Goal: Information Seeking & Learning: Check status

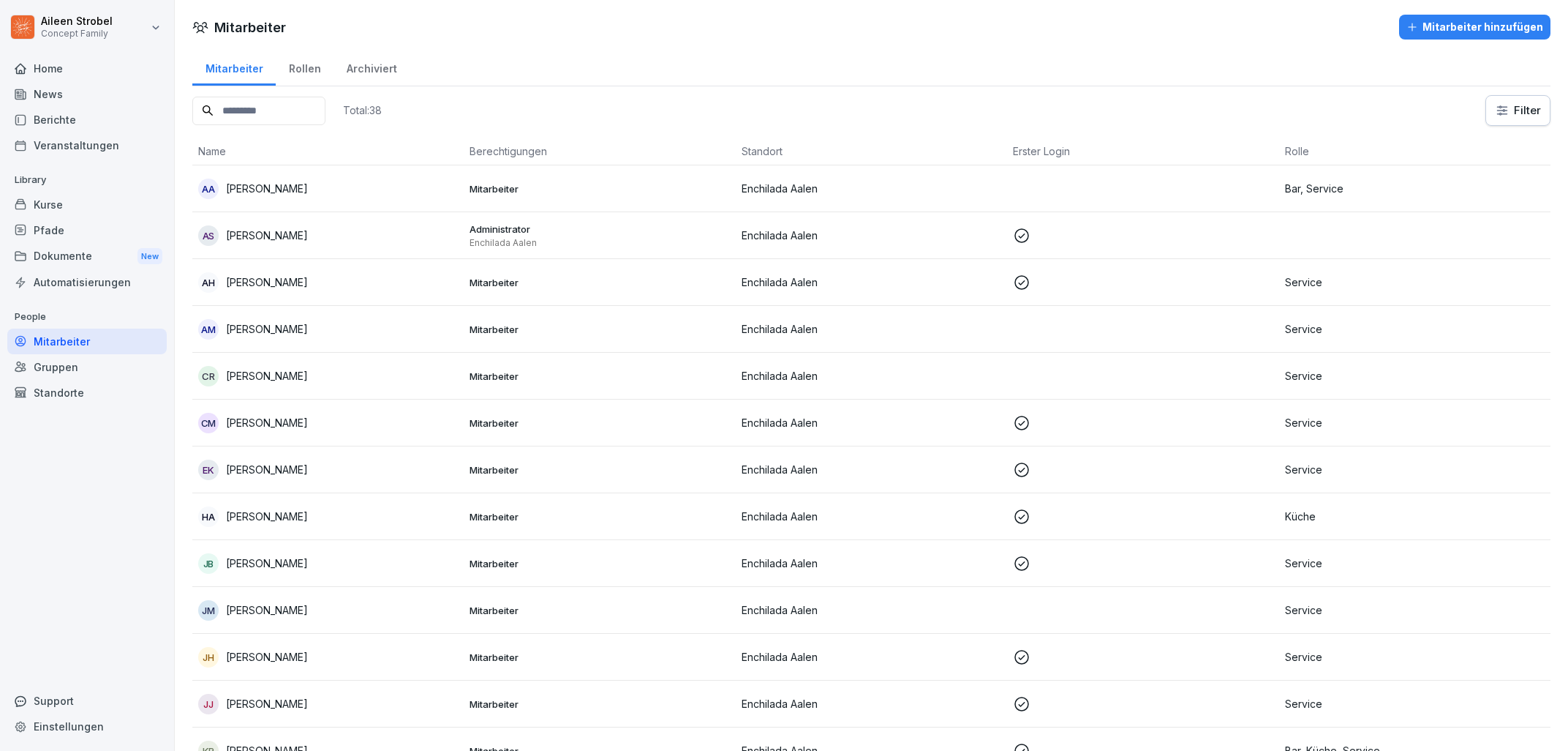
click at [254, 109] on input at bounding box center [259, 111] width 133 height 28
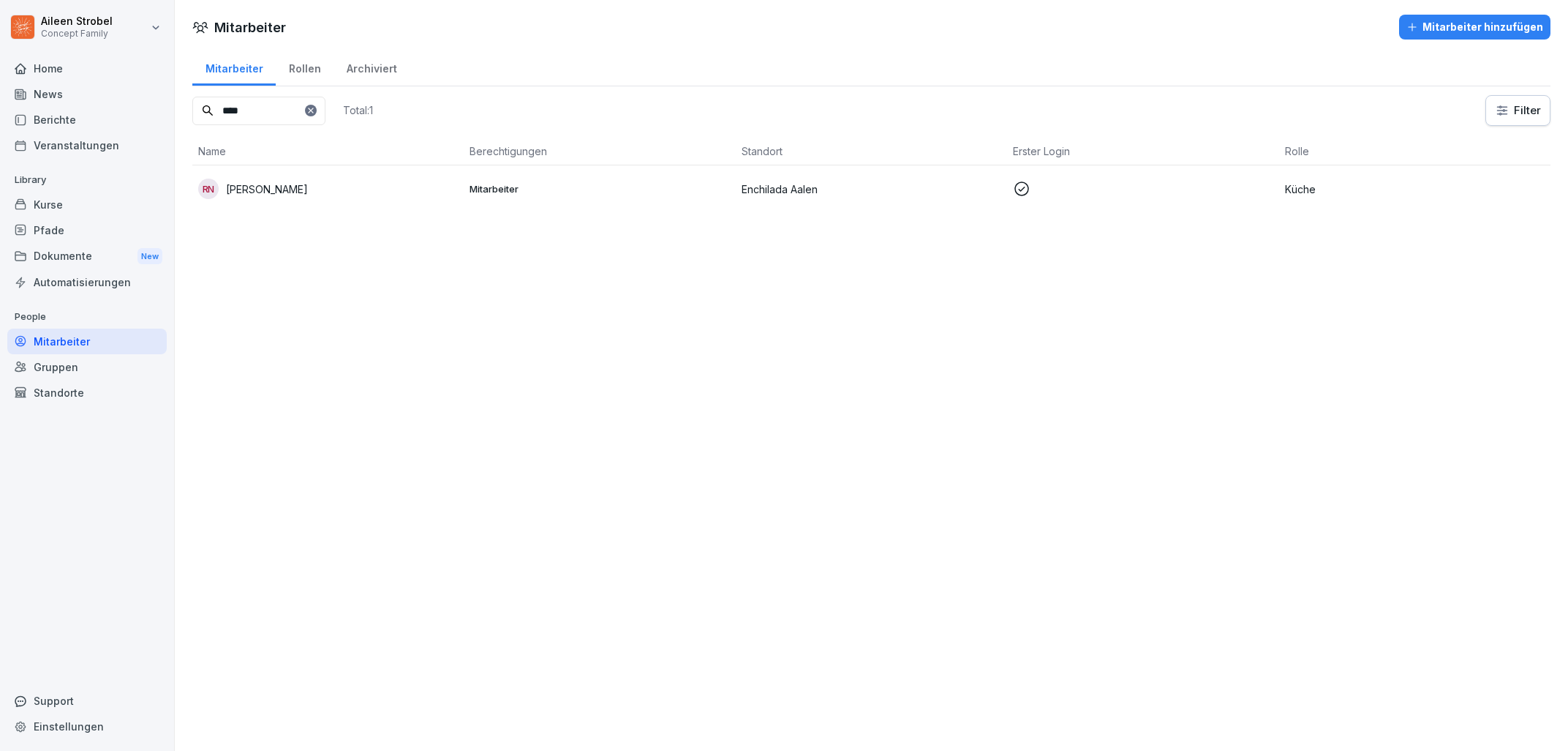
type input "****"
click at [318, 172] on td "RN [PERSON_NAME]" at bounding box center [328, 188] width 271 height 47
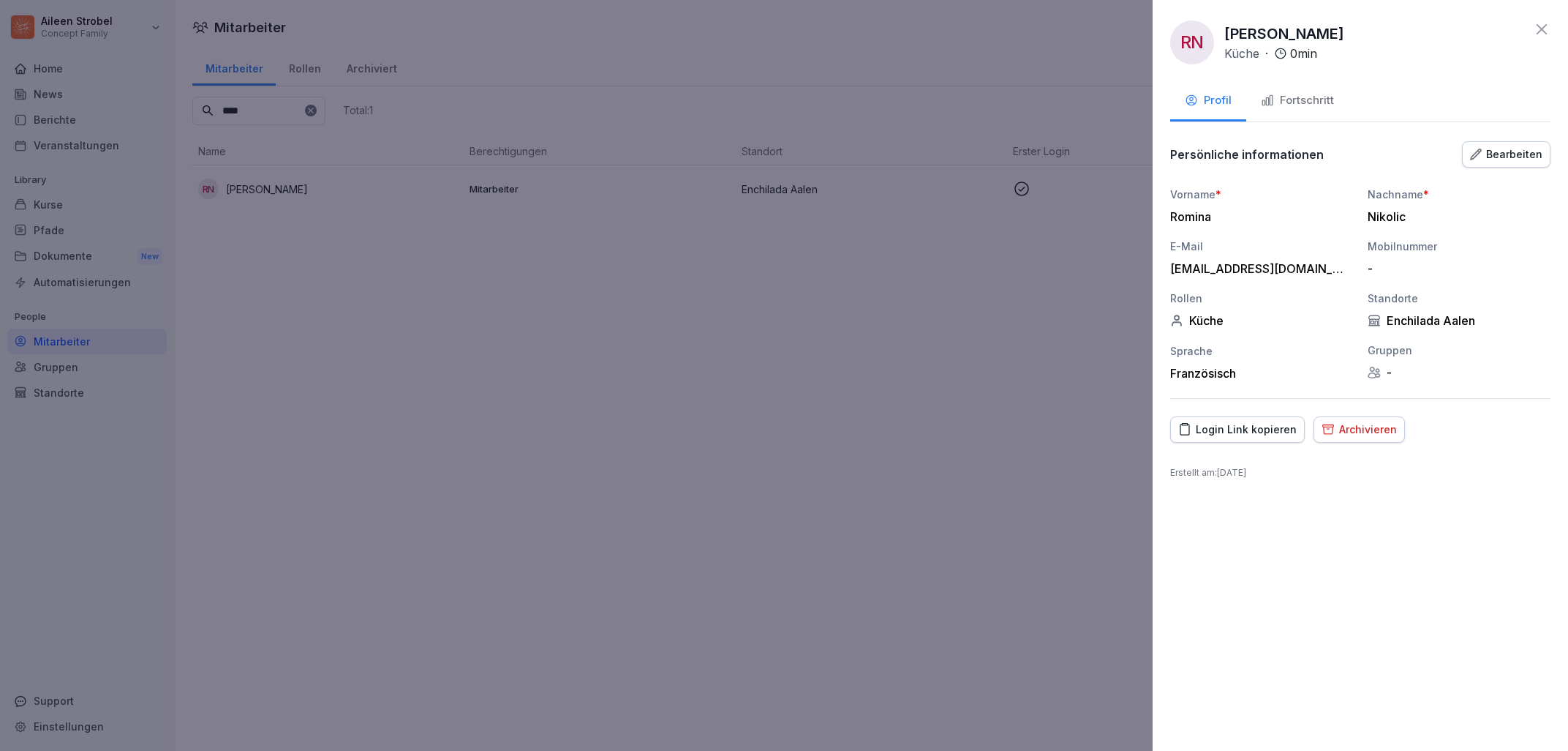
click at [1270, 103] on icon "button" at bounding box center [1268, 101] width 13 height 13
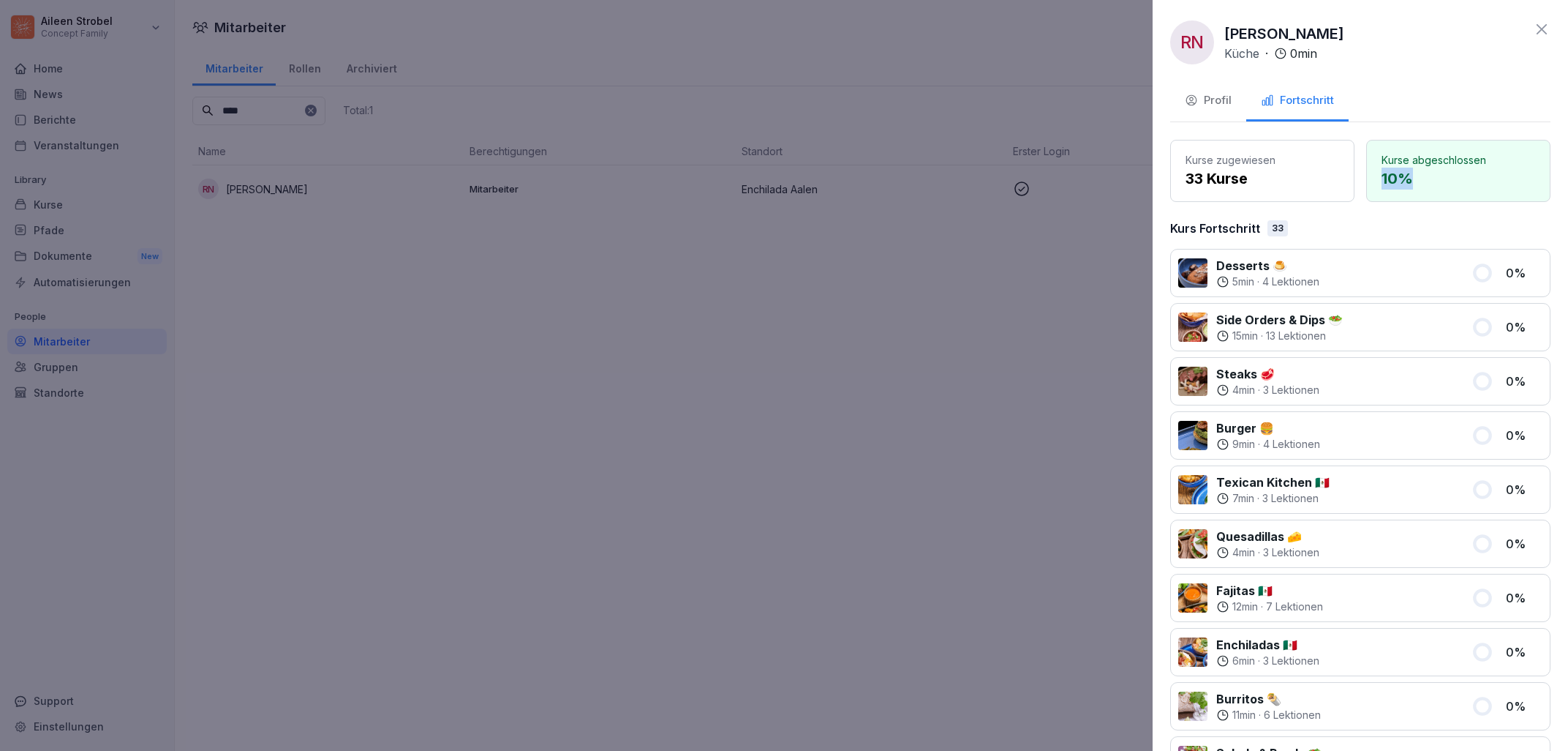
drag, startPoint x: 1410, startPoint y: 187, endPoint x: 1364, endPoint y: 174, distance: 47.8
click at [1364, 174] on div "Kurse zugewiesen 33 Kurse Kurse abgeschlossen 10 %" at bounding box center [1360, 171] width 381 height 63
click at [912, 346] on div at bounding box center [784, 375] width 1568 height 751
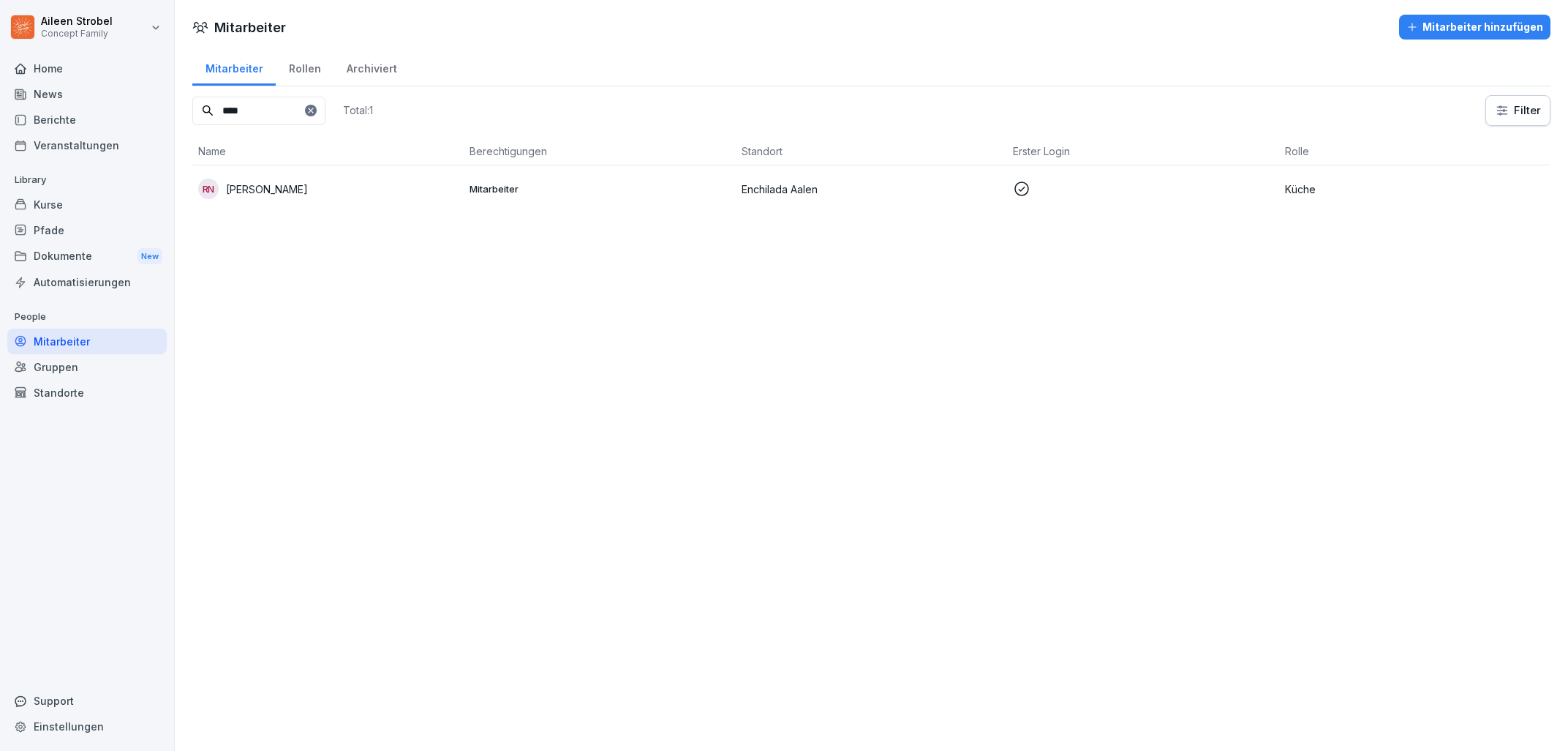
click at [523, 172] on div "Mitarbeiter Mitarbeiter hinzufügen Mitarbeiter Rollen Archiviert **** Total: 1 …" at bounding box center [871, 112] width 1393 height 224
click at [333, 195] on div "RN [PERSON_NAME]" at bounding box center [328, 189] width 260 height 21
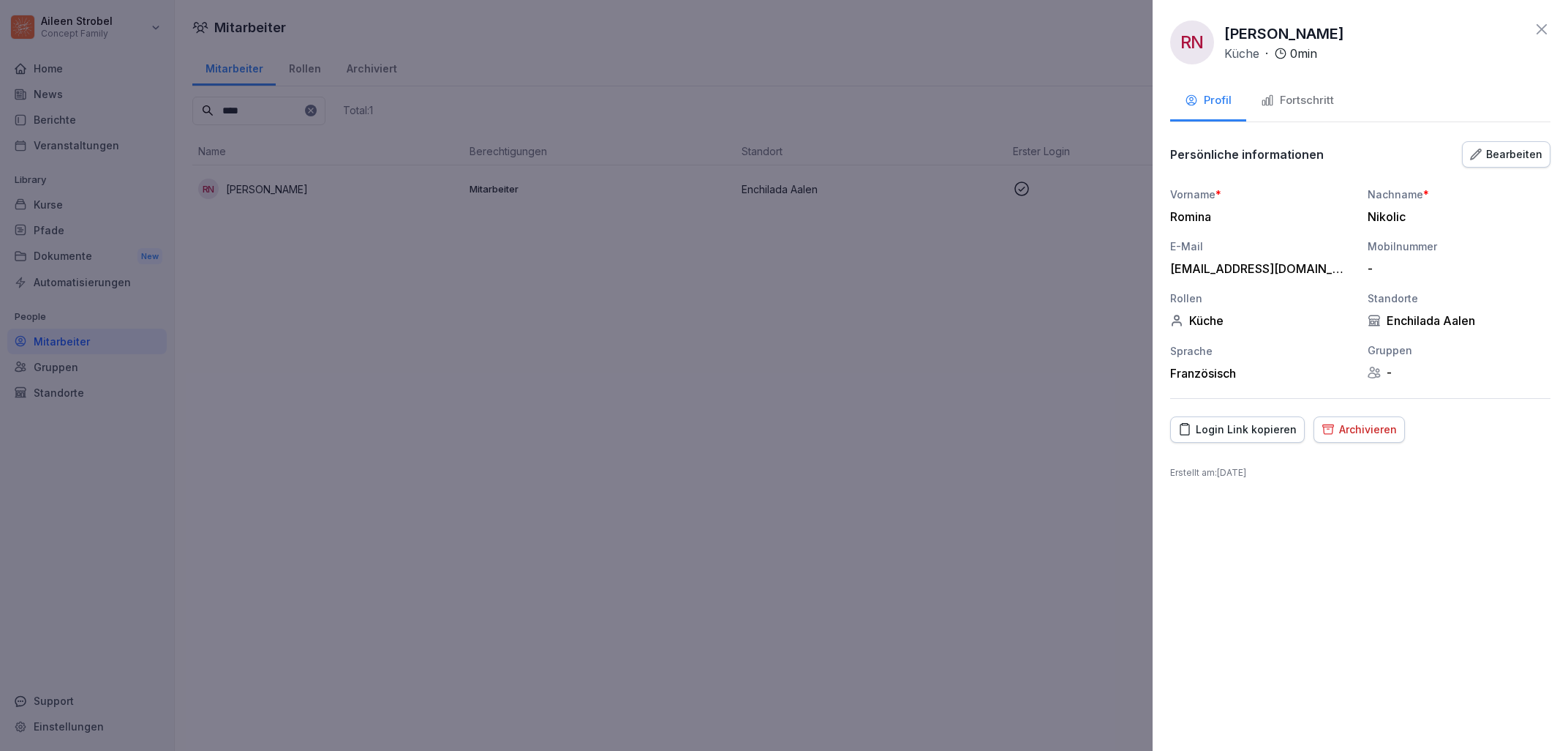
click at [1296, 112] on button "Fortschritt" at bounding box center [1297, 102] width 103 height 40
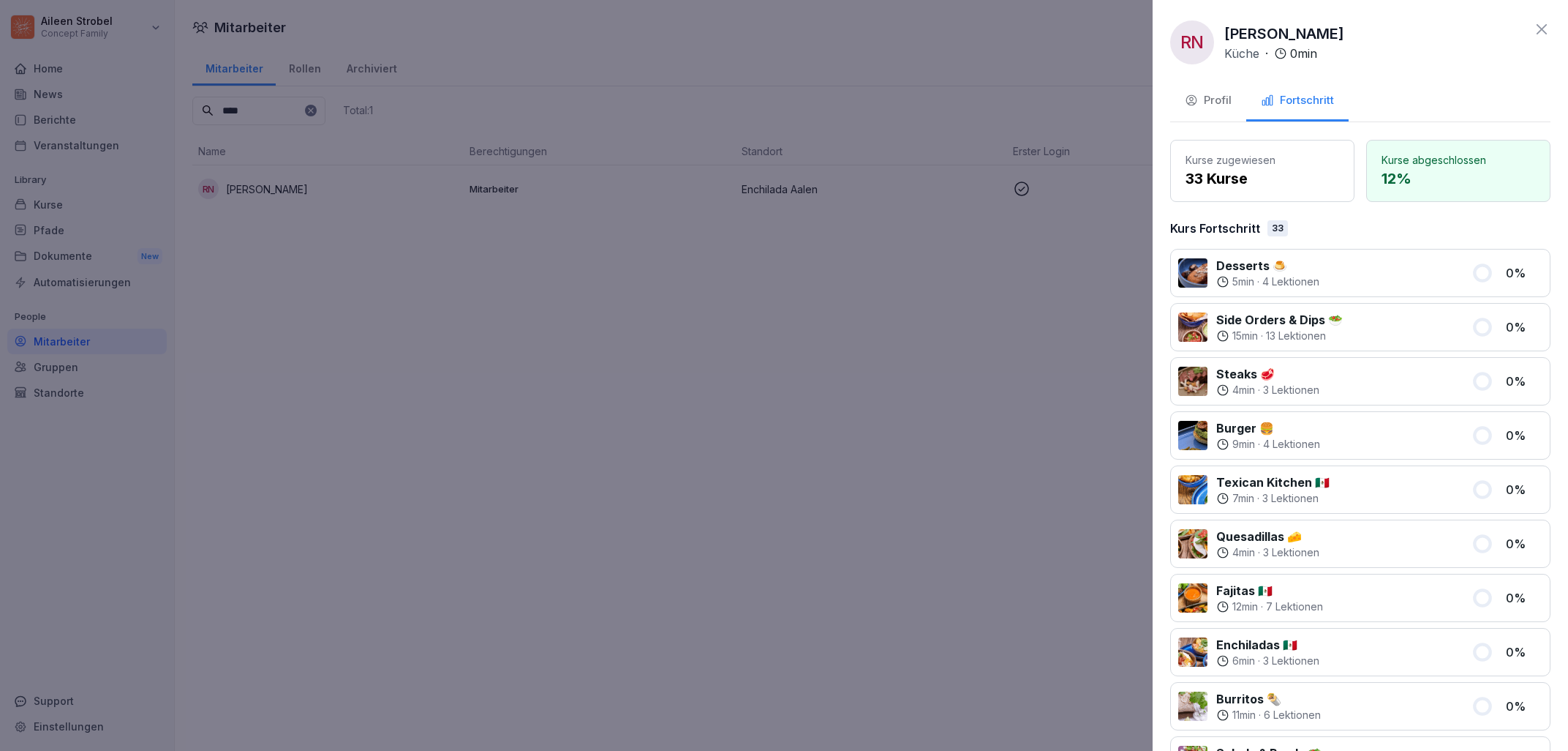
click at [1441, 182] on p "12 %" at bounding box center [1459, 178] width 154 height 22
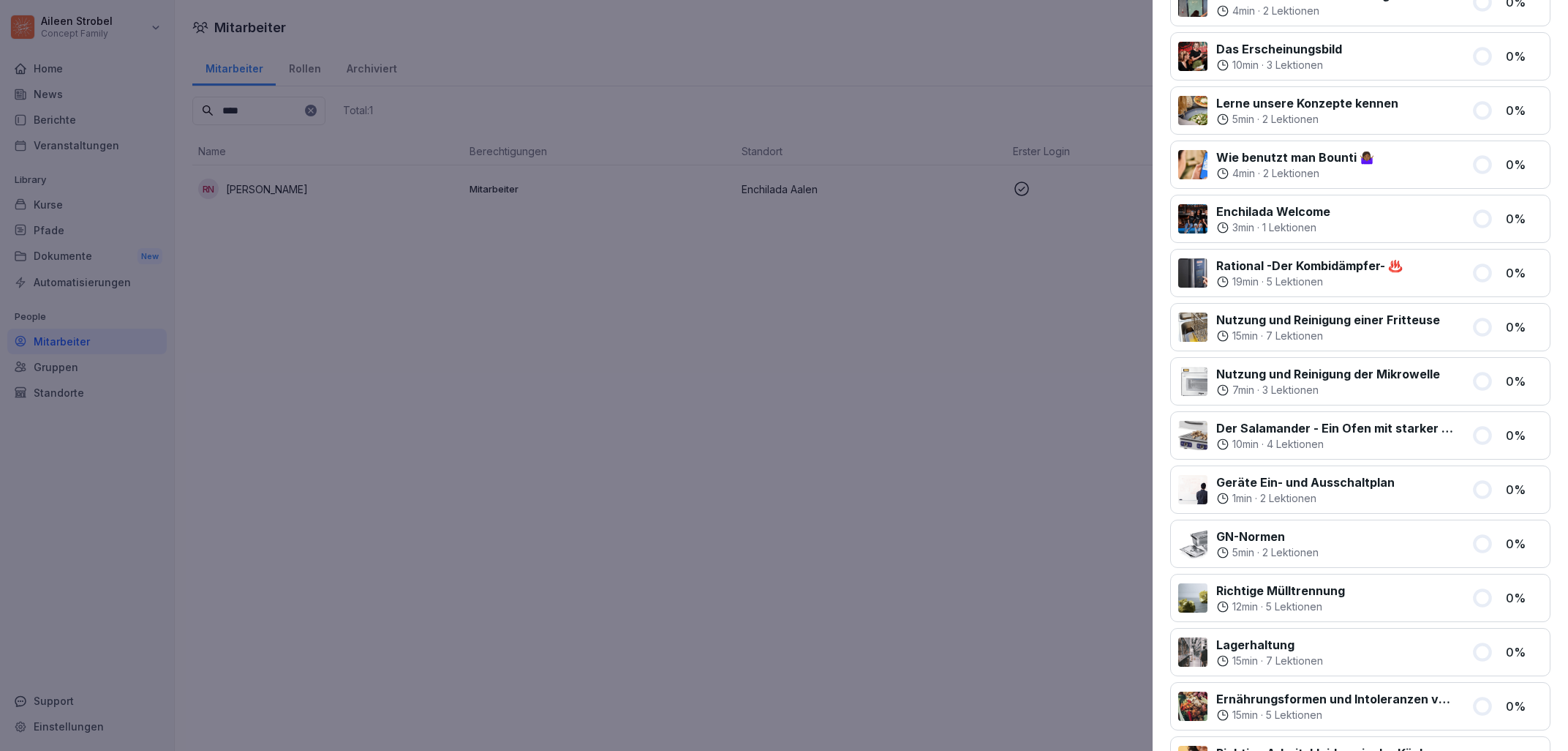
scroll to position [1511, 0]
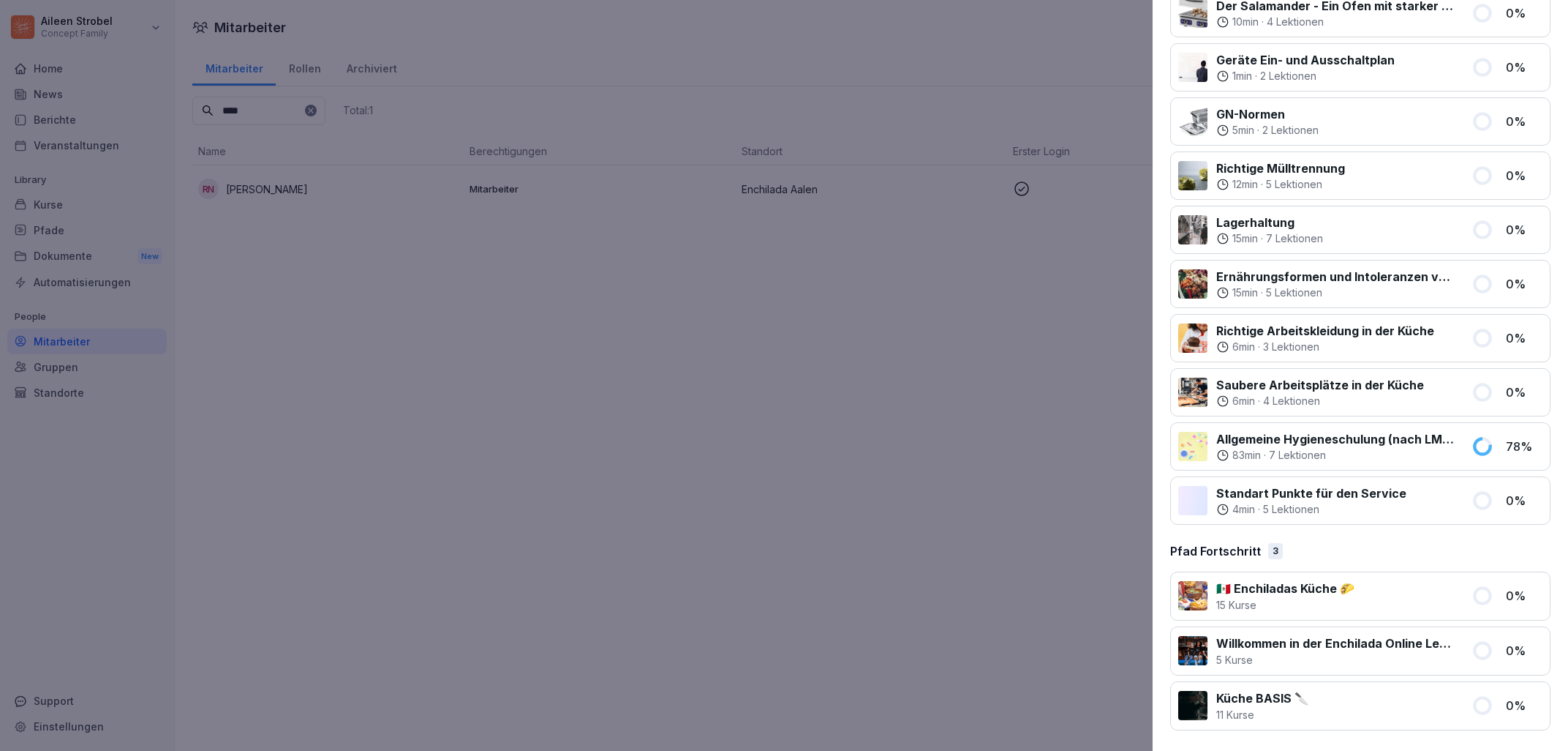
click at [1388, 441] on p "Allgemeine Hygieneschulung (nach LMHV §4)" at bounding box center [1335, 439] width 237 height 17
click at [1508, 440] on p "78 %" at bounding box center [1524, 446] width 37 height 17
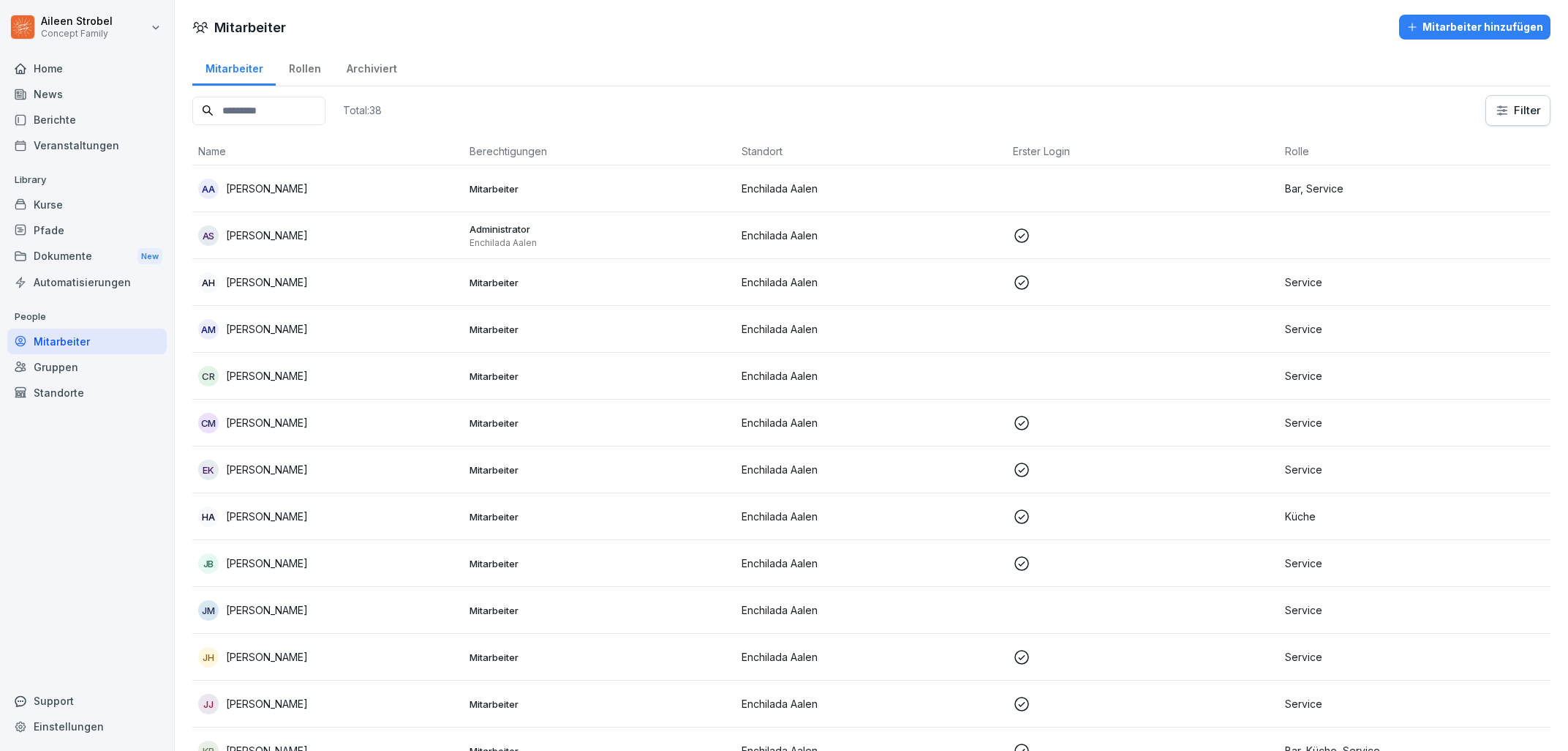
click at [282, 100] on input at bounding box center [259, 111] width 133 height 28
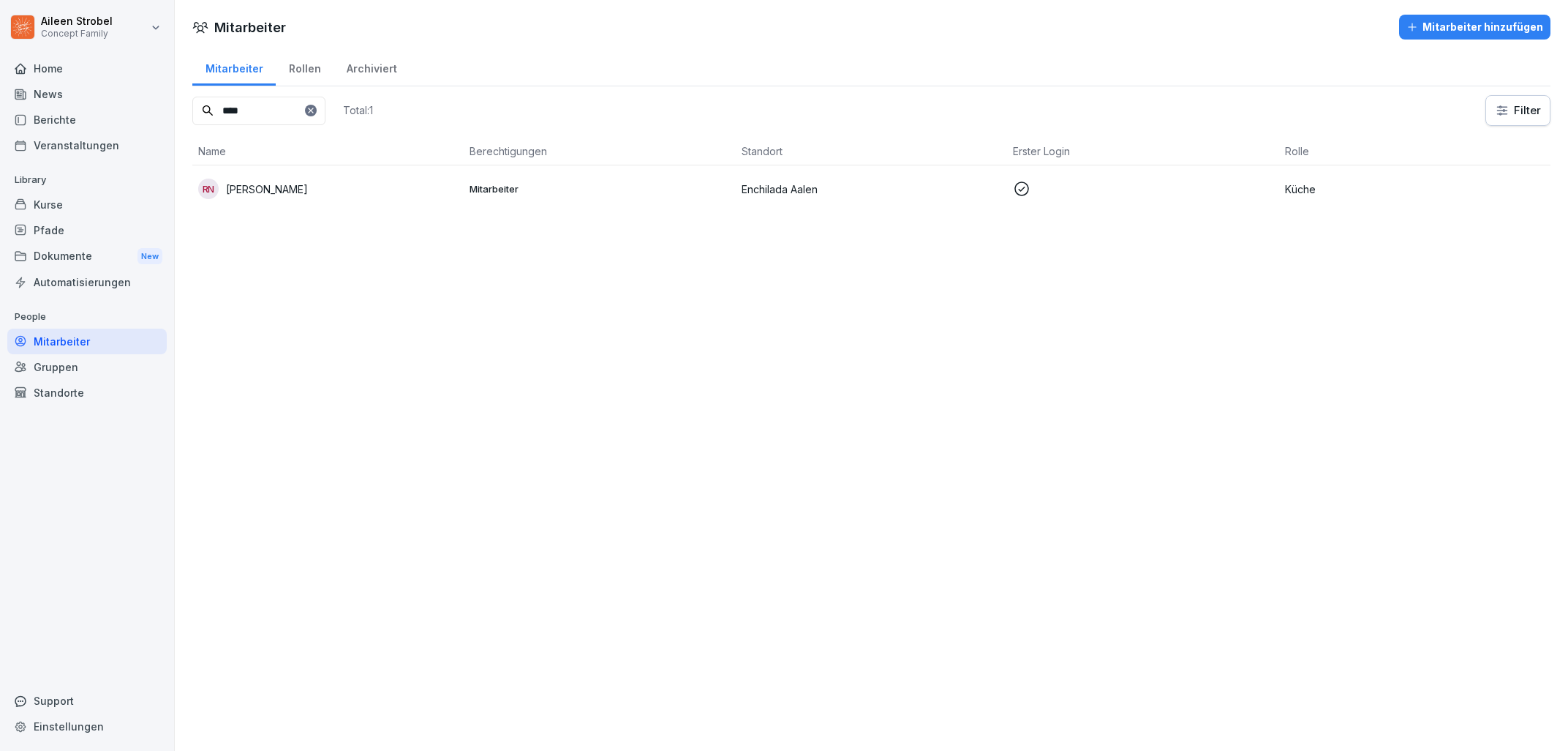
type input "****"
click at [618, 206] on td "Mitarbeiter" at bounding box center [600, 188] width 271 height 47
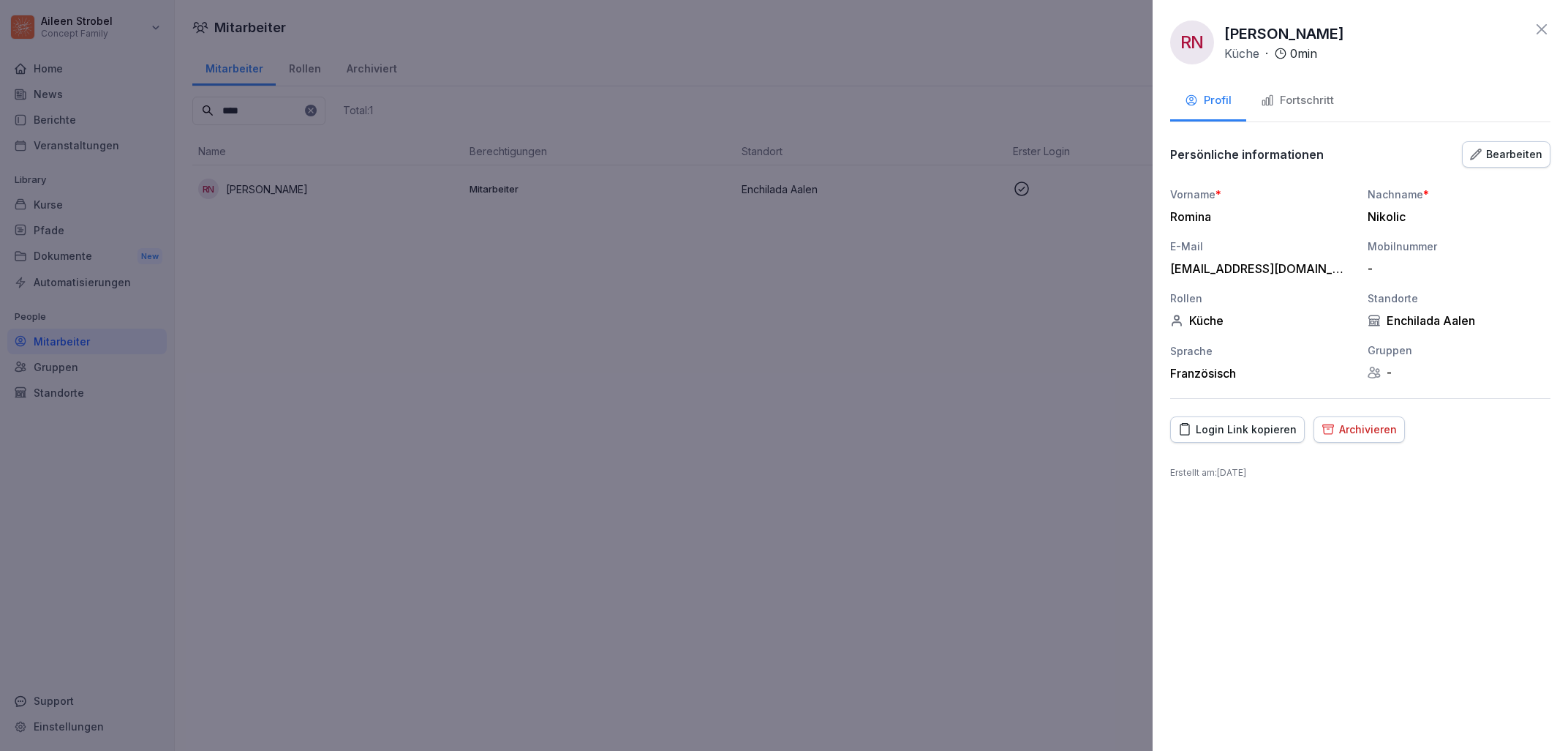
click at [1310, 117] on button "Fortschritt" at bounding box center [1297, 102] width 103 height 40
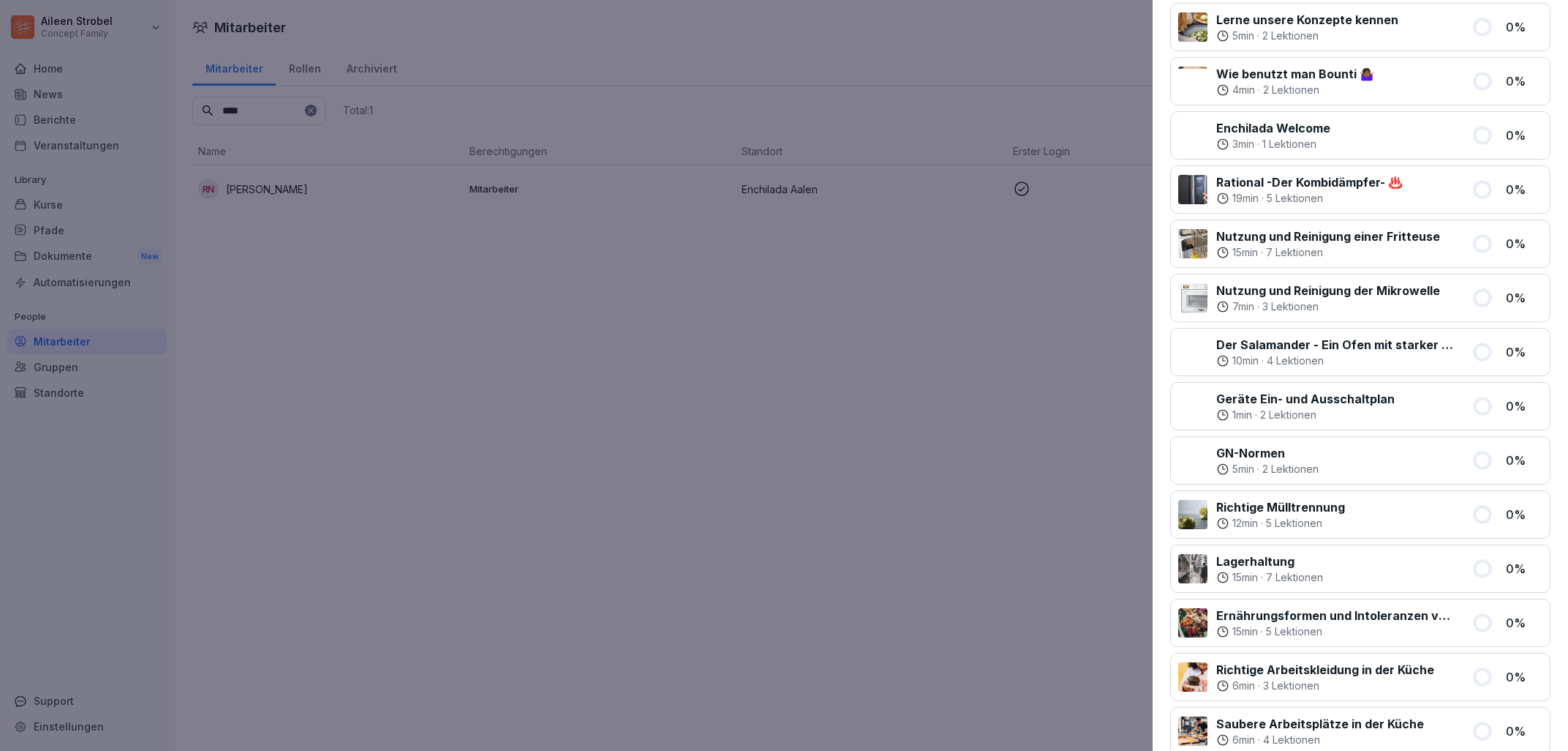
scroll to position [1511, 0]
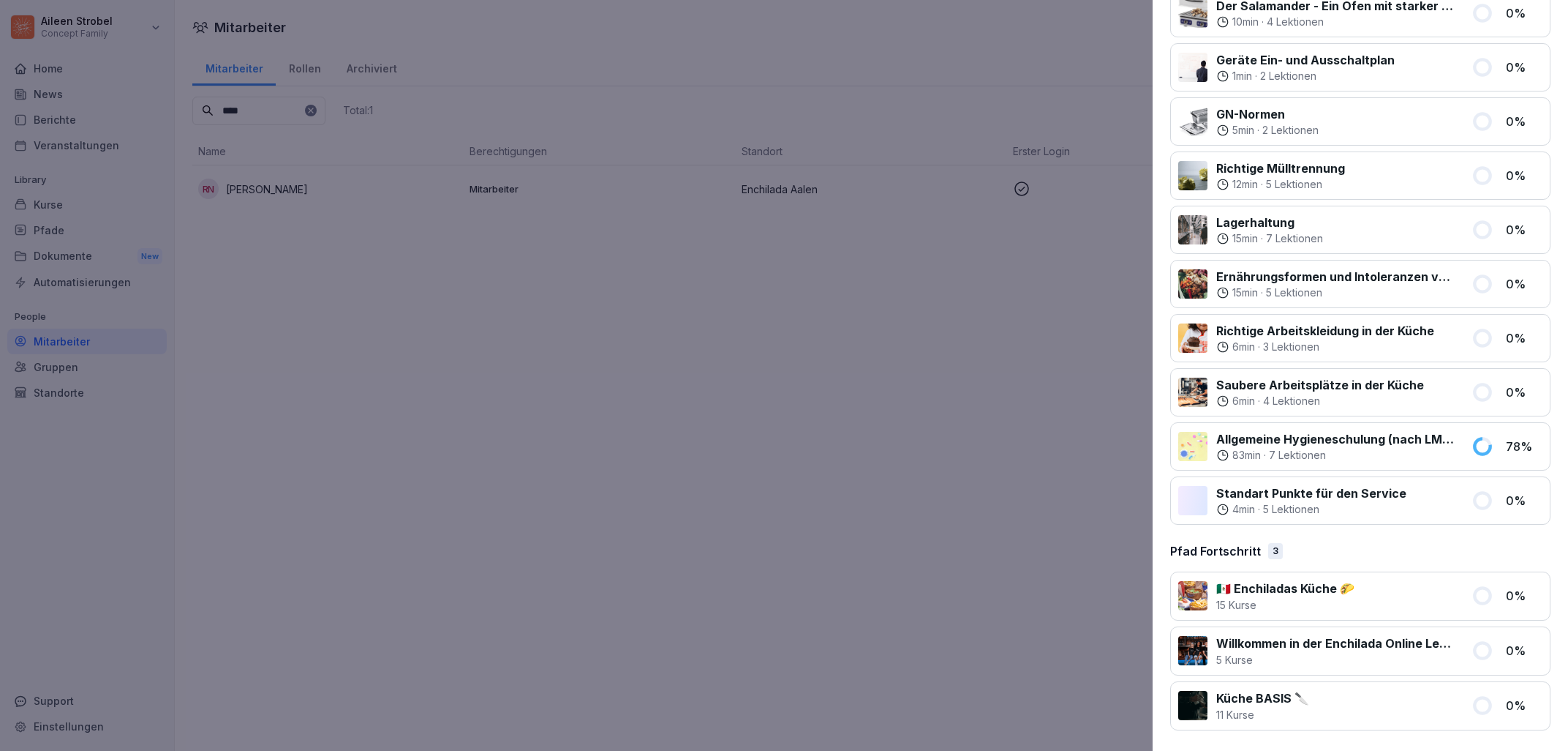
click at [1345, 455] on div "83 min · 7 Lektionen" at bounding box center [1335, 455] width 237 height 14
drag, startPoint x: 1471, startPoint y: 445, endPoint x: 1415, endPoint y: 444, distance: 56.0
click at [1472, 445] on div "Allgemeine Hygieneschulung (nach LMHV §4) 83 min · 7 Lektionen 78 %" at bounding box center [1360, 446] width 381 height 48
click at [1203, 443] on div at bounding box center [1193, 446] width 29 height 29
click at [1251, 442] on p "Allgemeine Hygieneschulung (nach LMHV §4)" at bounding box center [1335, 439] width 237 height 17
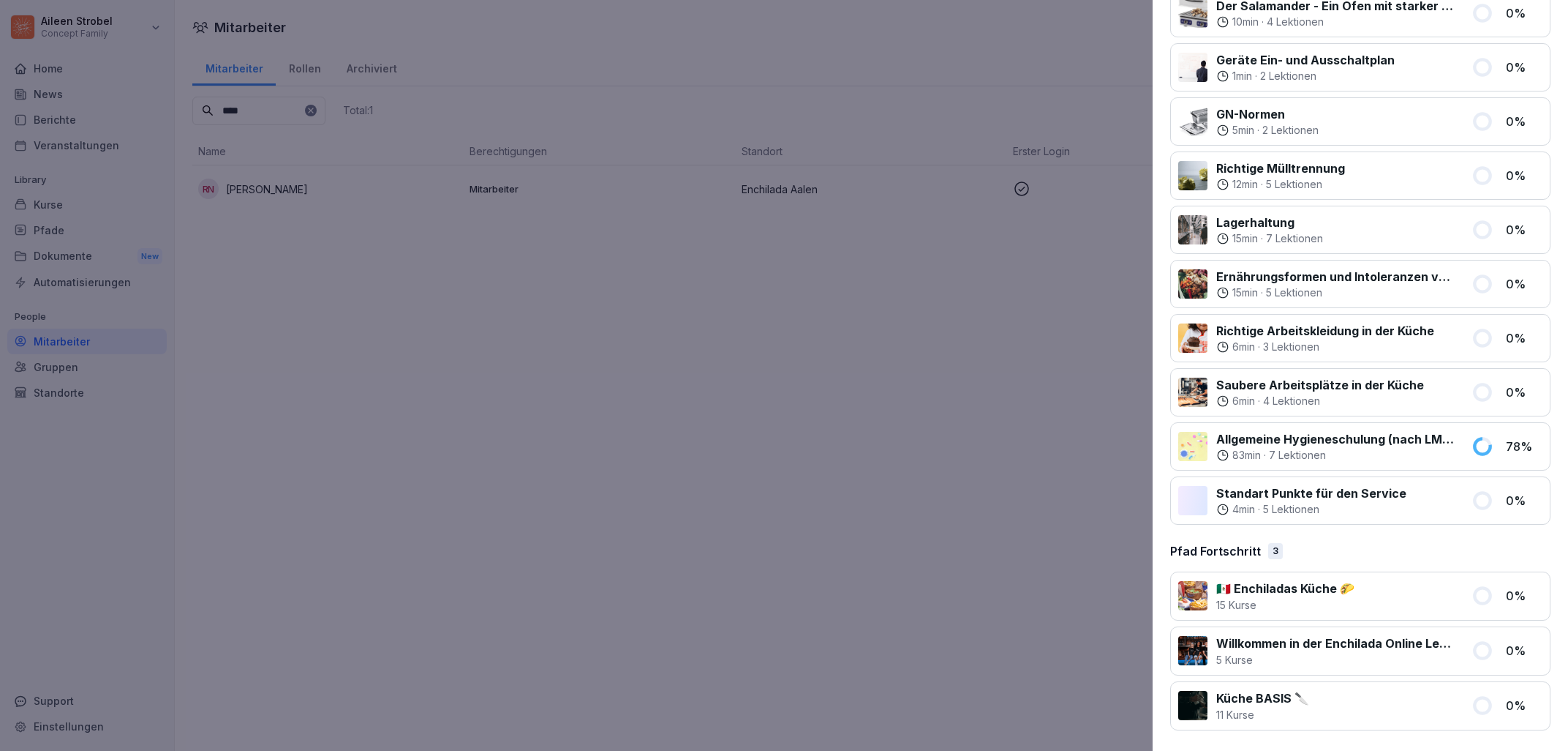
click at [1490, 447] on icon at bounding box center [1483, 446] width 15 height 15
click at [1515, 447] on p "78 %" at bounding box center [1524, 446] width 37 height 17
click at [1401, 454] on div "83 min · 7 Lektionen" at bounding box center [1335, 455] width 237 height 14
drag, startPoint x: 840, startPoint y: 436, endPoint x: 834, endPoint y: 442, distance: 8.5
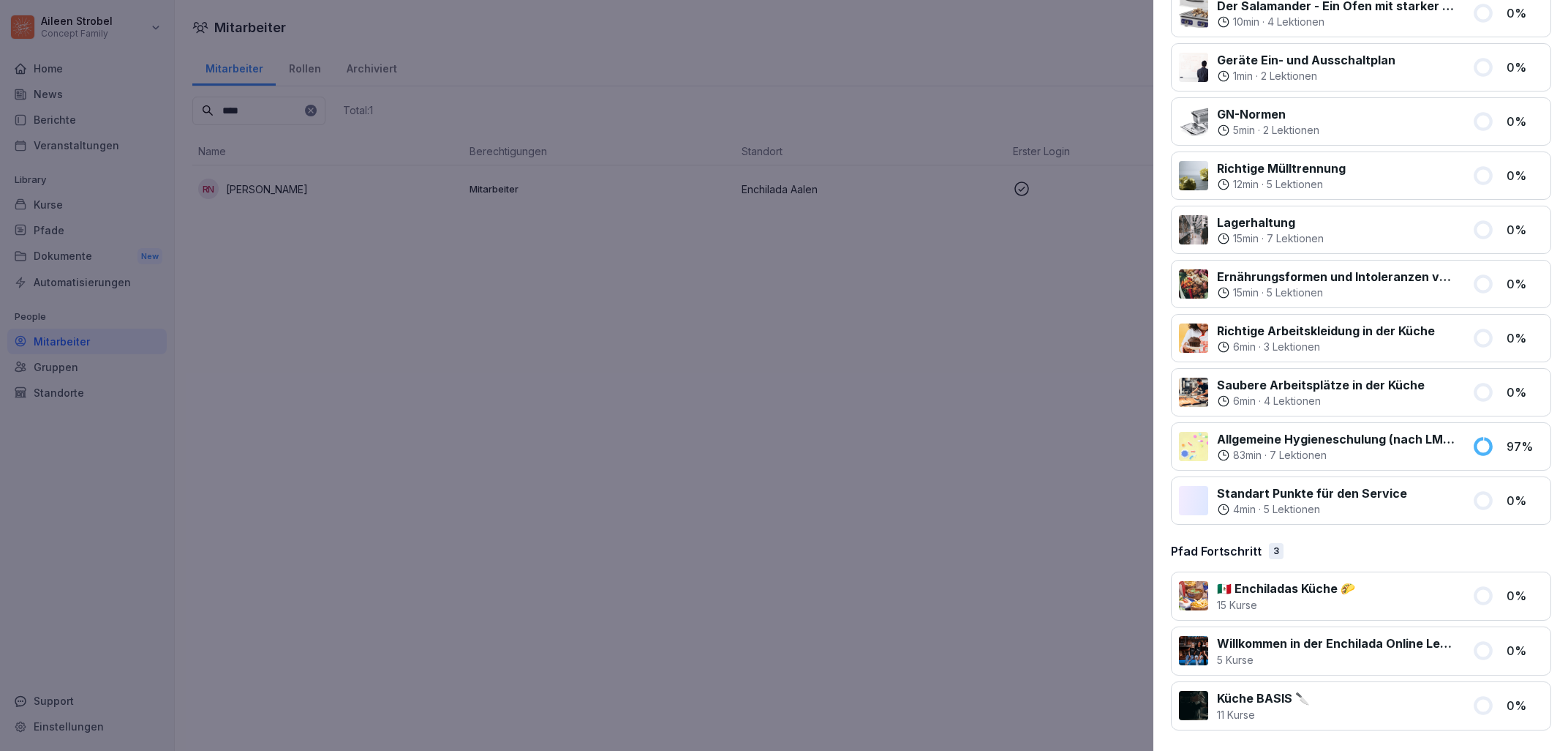
click at [839, 436] on div at bounding box center [784, 375] width 1568 height 751
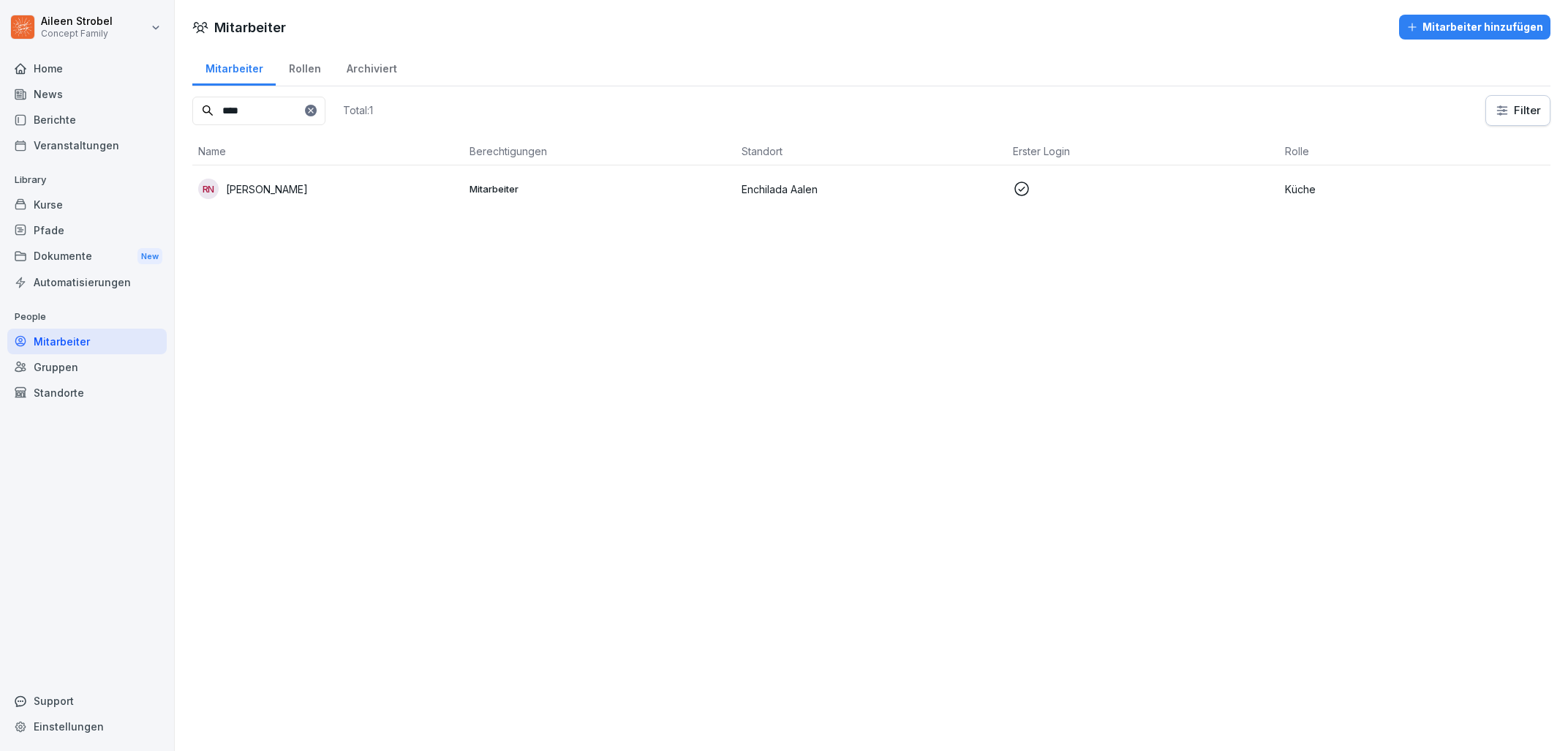
click at [364, 201] on td "RN [PERSON_NAME]" at bounding box center [328, 188] width 271 height 47
click at [1059, 183] on p at bounding box center [1143, 189] width 260 height 17
click at [1059, 183] on div at bounding box center [784, 375] width 1568 height 751
click at [1107, 180] on td at bounding box center [1143, 188] width 271 height 47
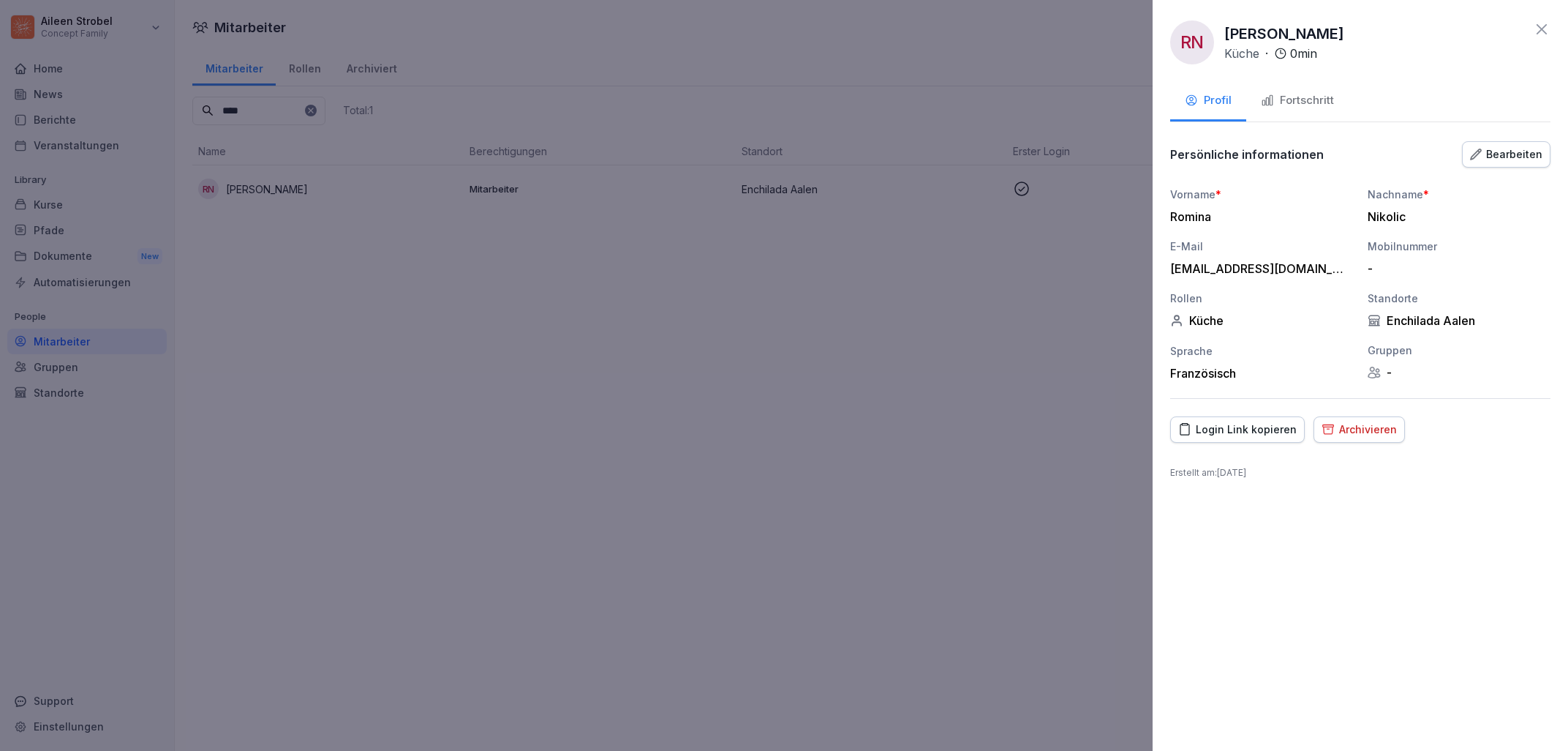
click at [1293, 94] on div "Fortschritt" at bounding box center [1297, 101] width 73 height 17
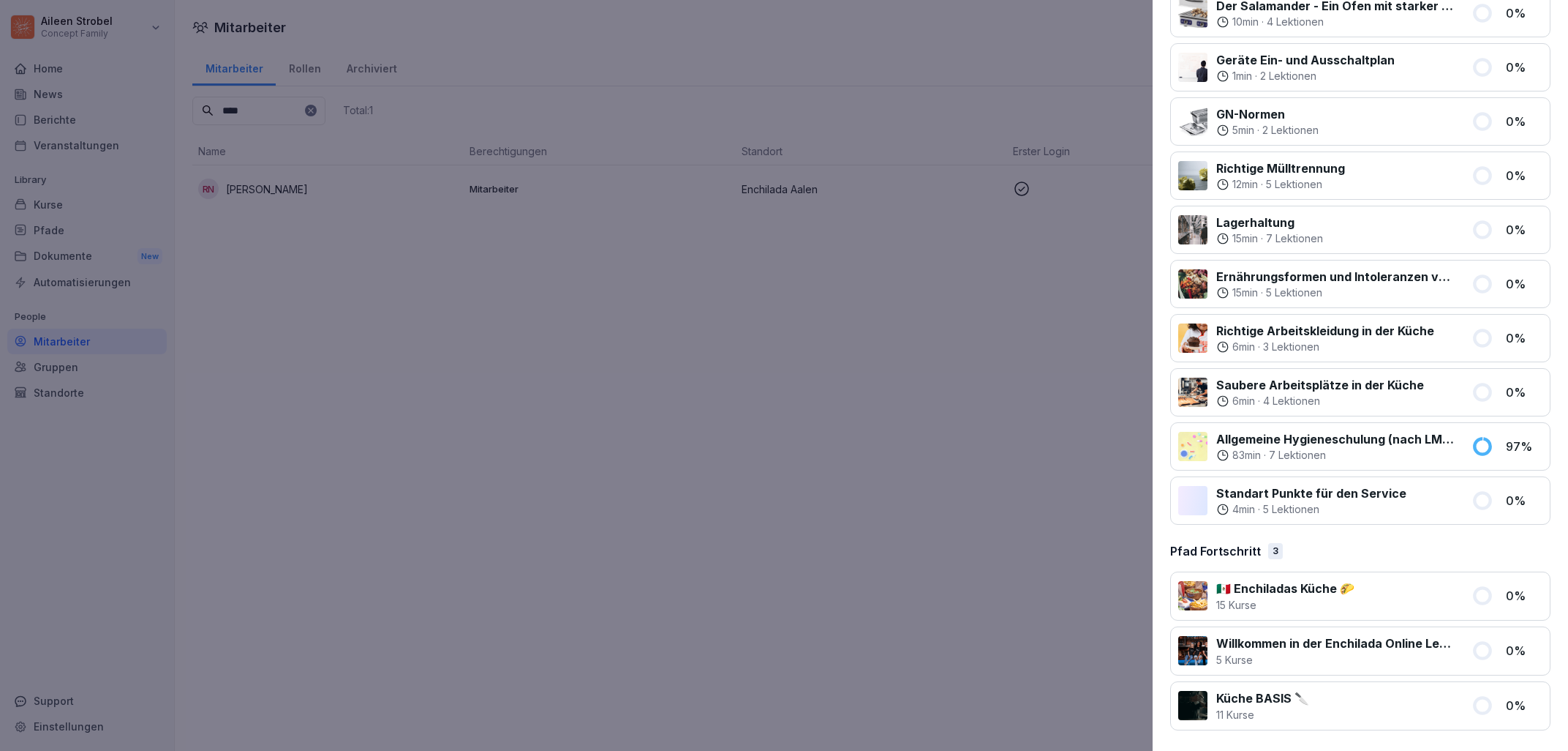
click at [1371, 435] on p "Allgemeine Hygieneschulung (nach LMHV §4)" at bounding box center [1335, 439] width 237 height 17
click at [1230, 455] on div "83 min" at bounding box center [1239, 455] width 45 height 14
click at [1225, 440] on p "Allgemeine Hygieneschulung (nach LMHV §4)" at bounding box center [1335, 439] width 237 height 17
drag, startPoint x: 1204, startPoint y: 448, endPoint x: 1227, endPoint y: 448, distance: 23.0
click at [1204, 448] on div at bounding box center [1193, 446] width 29 height 29
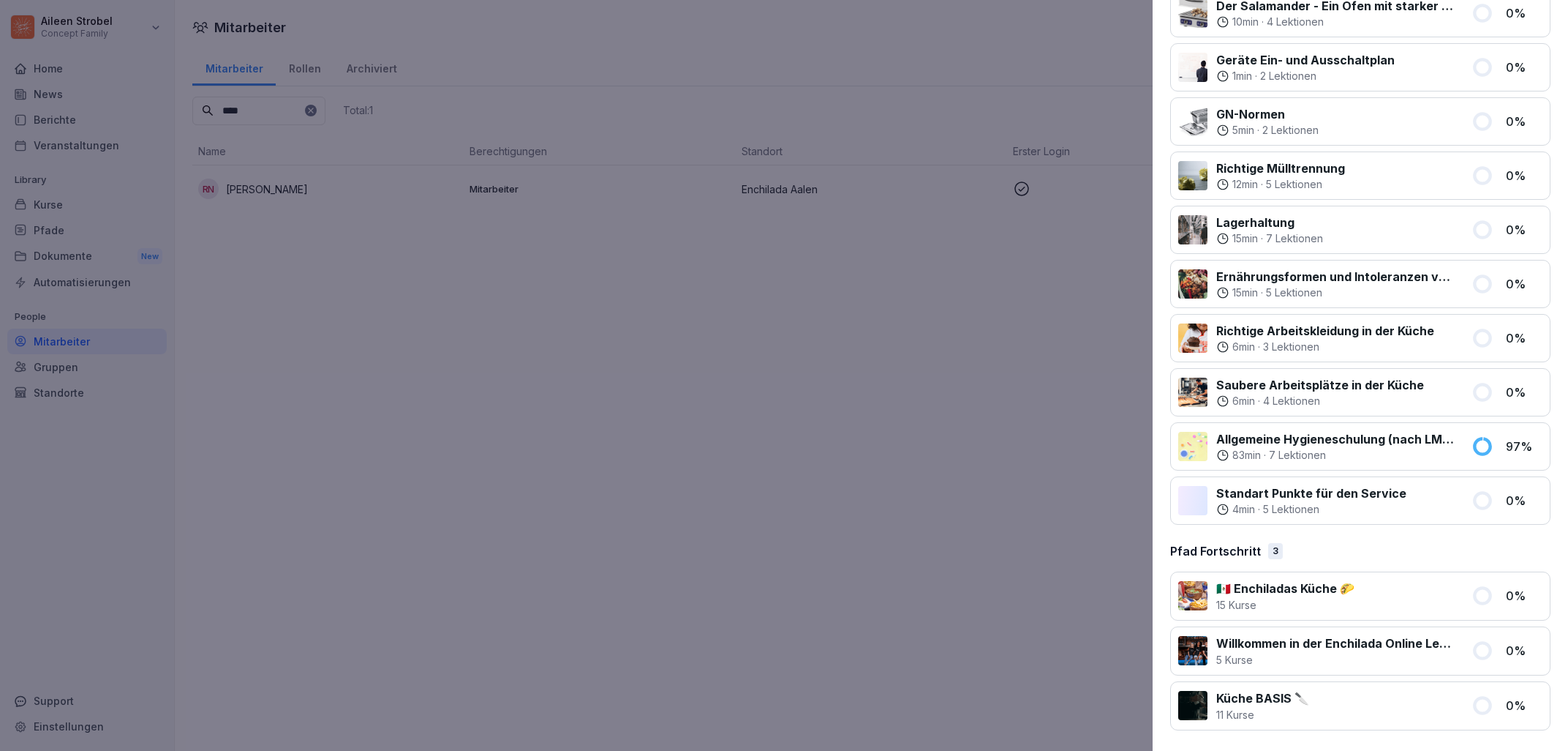
click at [1235, 448] on p "83 min" at bounding box center [1247, 455] width 28 height 14
click at [1233, 455] on p "83 min" at bounding box center [1247, 455] width 28 height 14
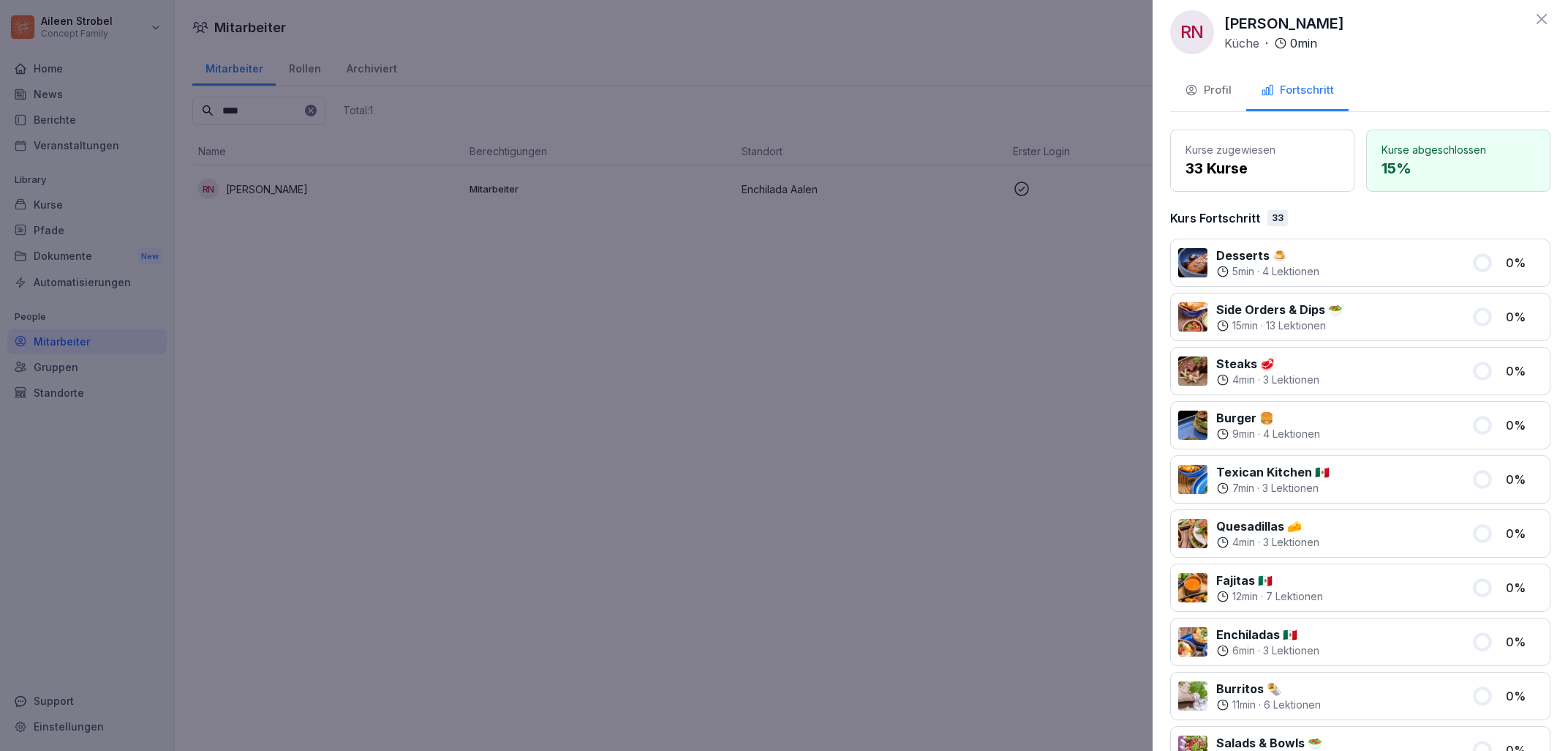
scroll to position [0, 0]
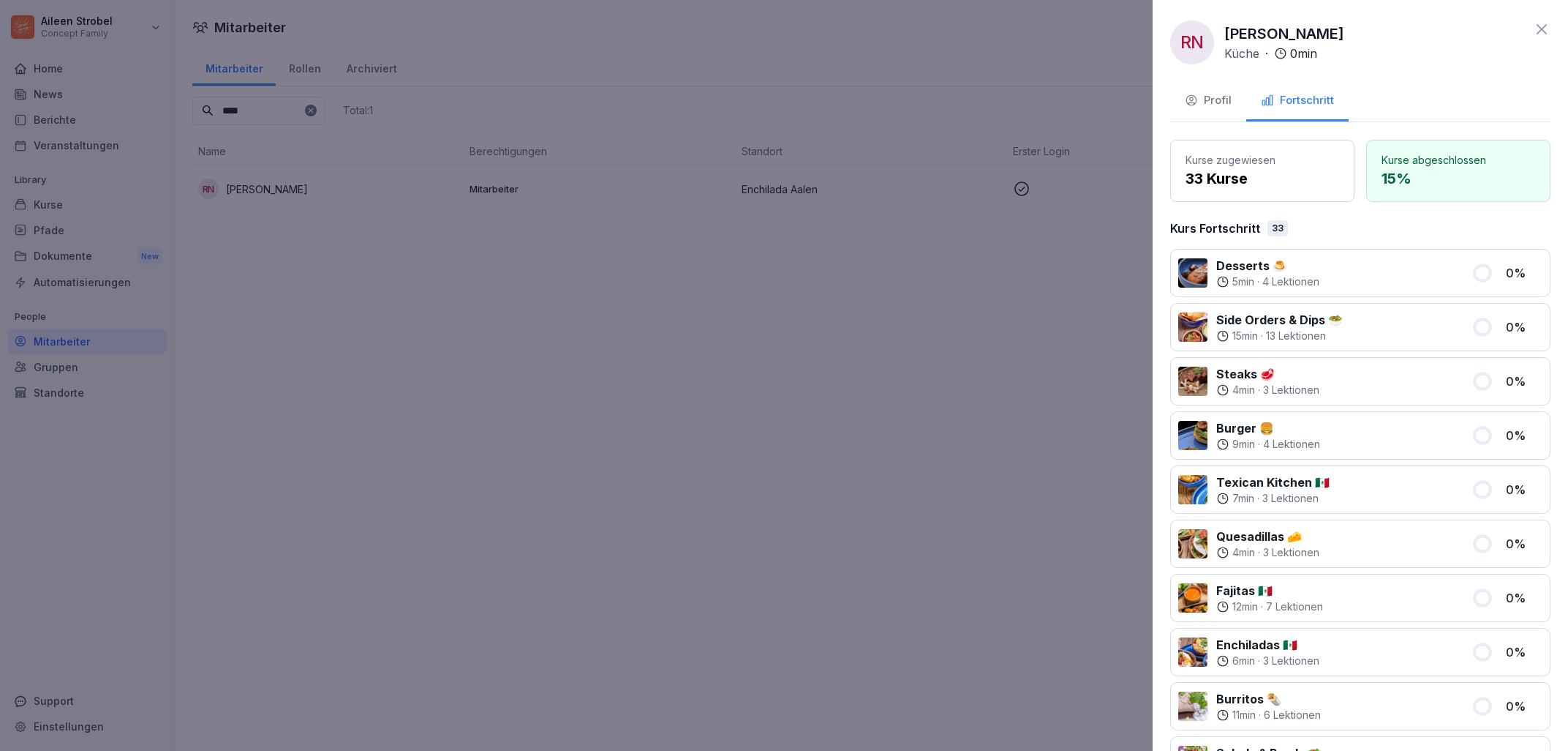
click at [1223, 103] on div "Profil" at bounding box center [1208, 101] width 47 height 17
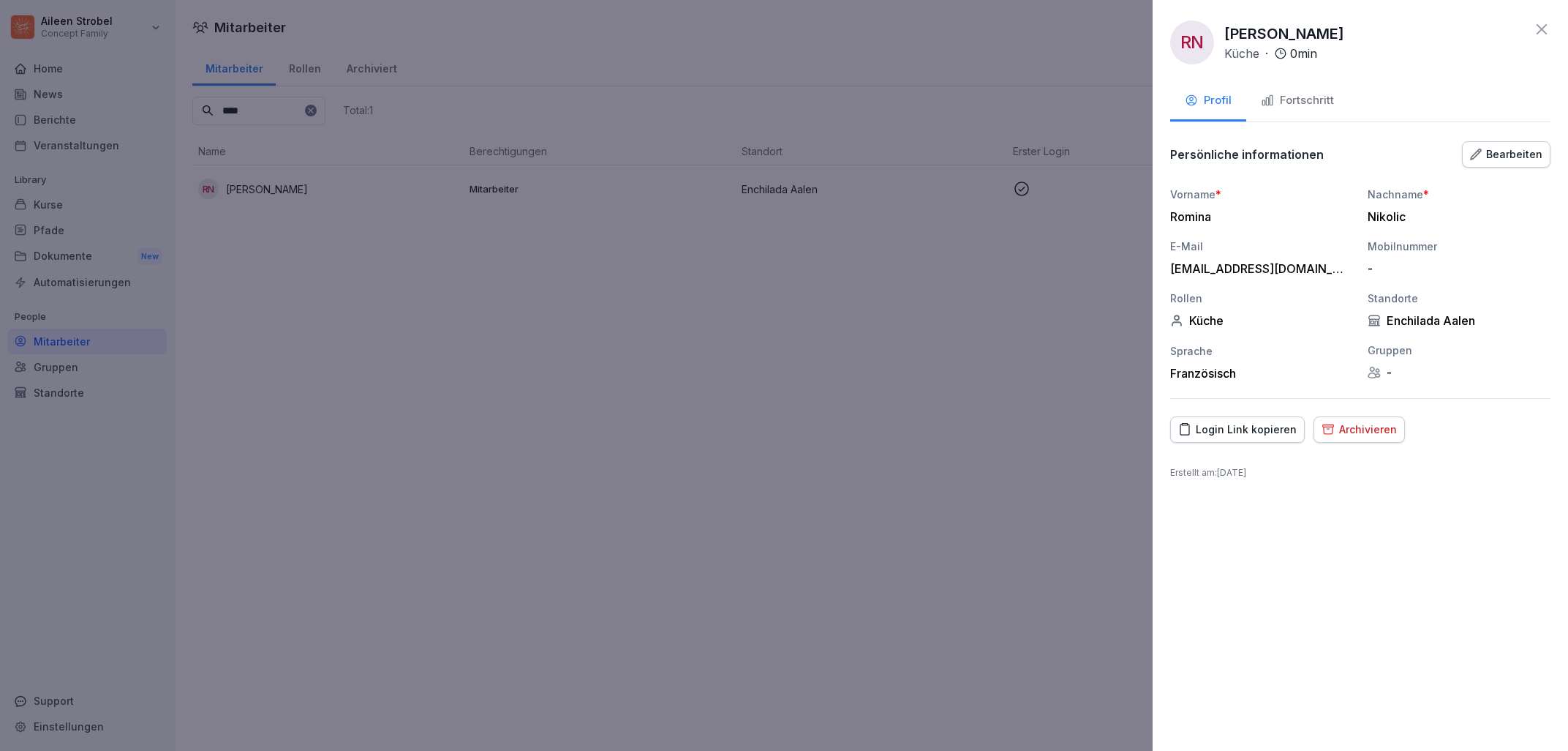
click at [1291, 99] on div "Fortschritt" at bounding box center [1297, 101] width 73 height 17
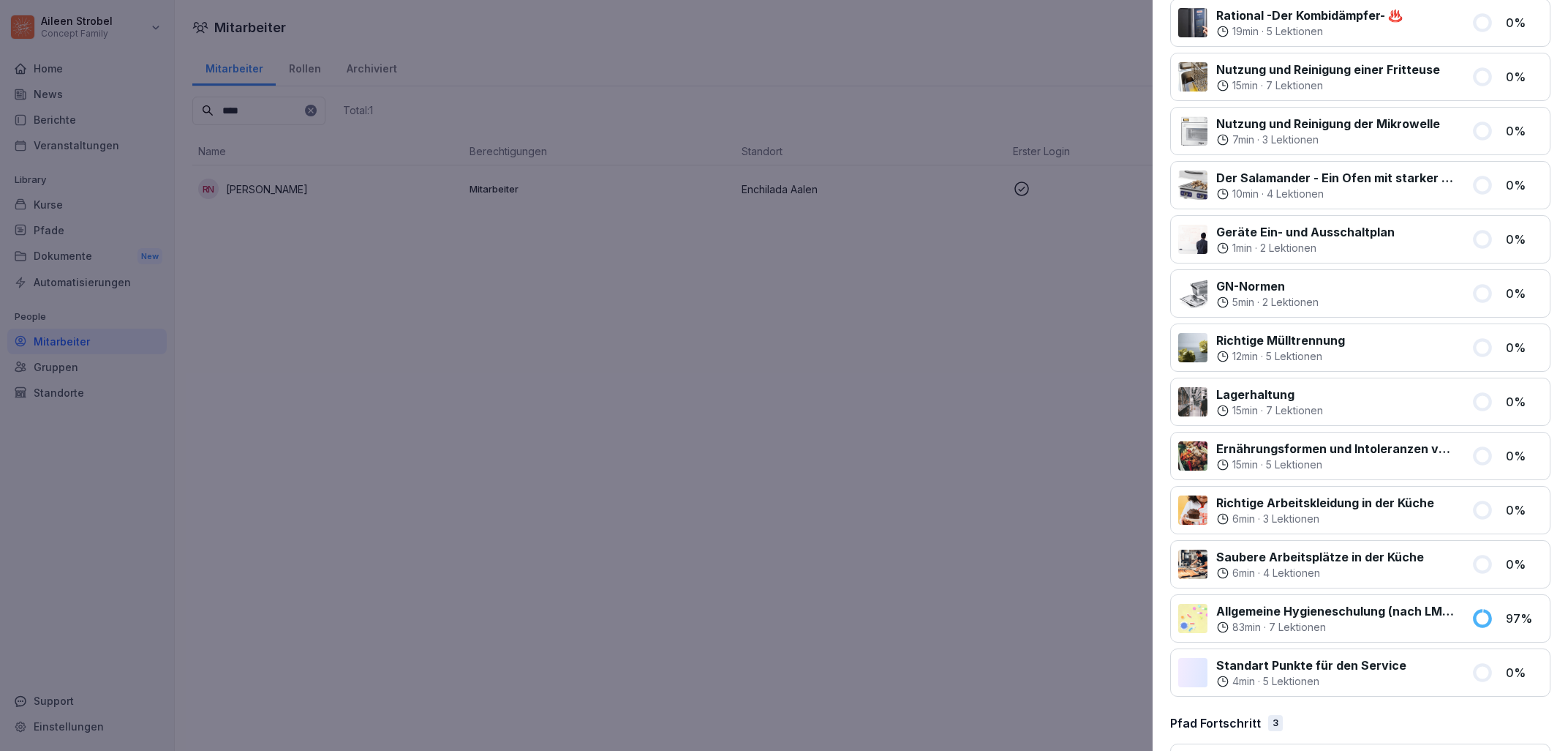
scroll to position [1511, 0]
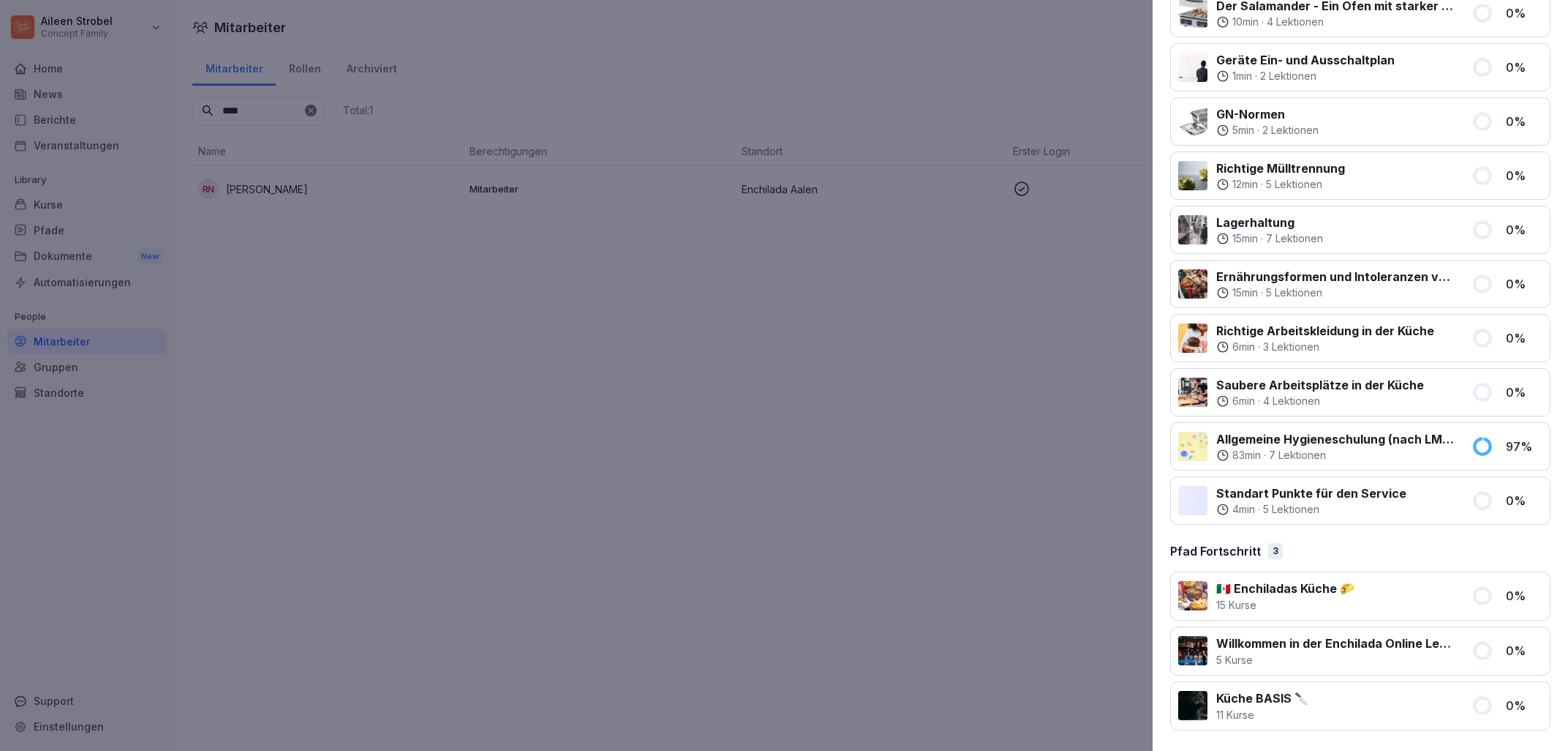
click at [1420, 446] on p "Allgemeine Hygieneschulung (nach LMHV §4)" at bounding box center [1335, 439] width 237 height 17
click at [1221, 448] on icon at bounding box center [1223, 455] width 13 height 13
click at [1233, 456] on p "83 min" at bounding box center [1247, 455] width 28 height 14
click at [1255, 441] on p "Allgemeine Hygieneschulung (nach LMHV §4)" at bounding box center [1335, 439] width 237 height 17
click at [784, 568] on div at bounding box center [784, 375] width 1568 height 751
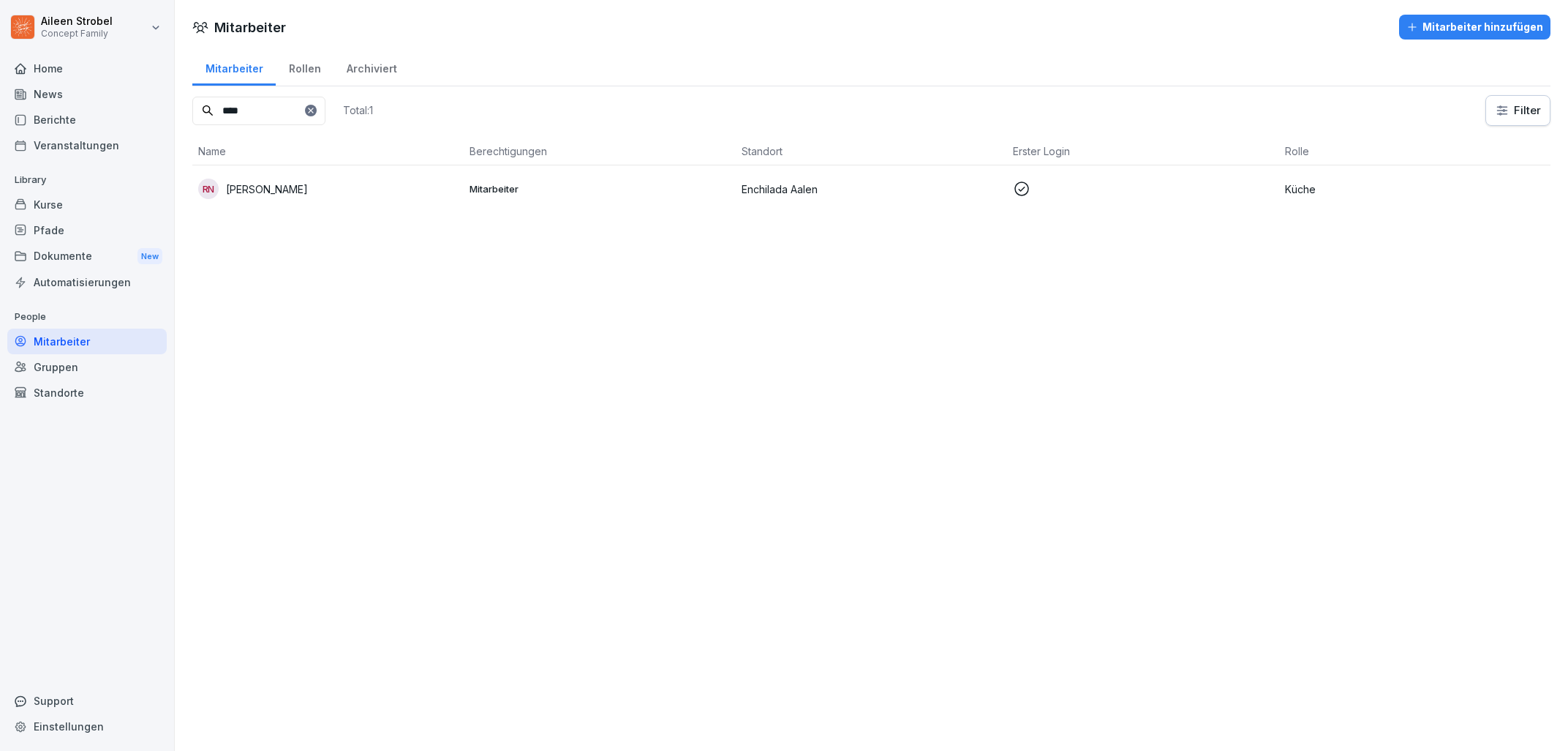
click at [351, 198] on div "RN [PERSON_NAME]" at bounding box center [328, 189] width 260 height 21
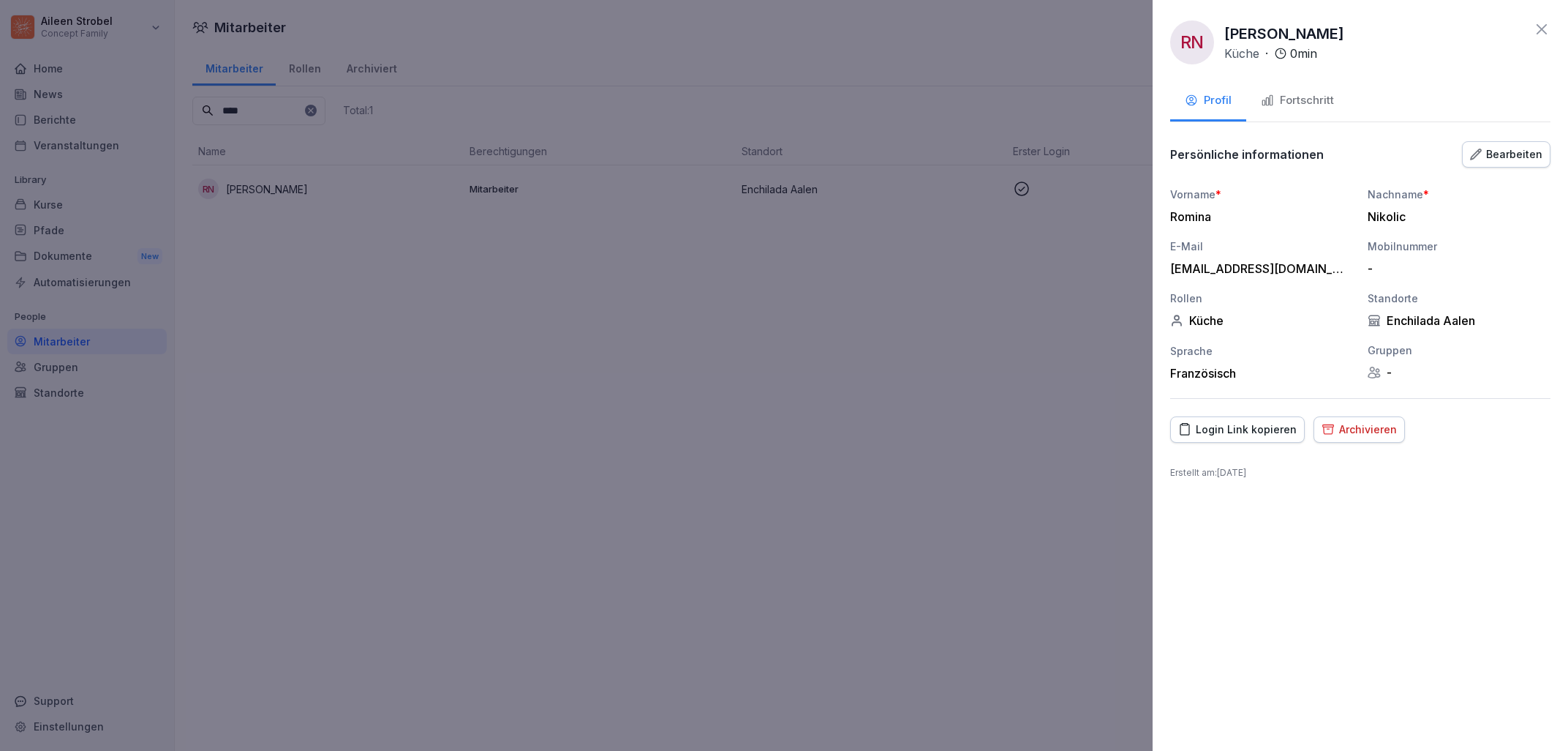
click at [1299, 101] on div "Fortschritt" at bounding box center [1297, 101] width 73 height 17
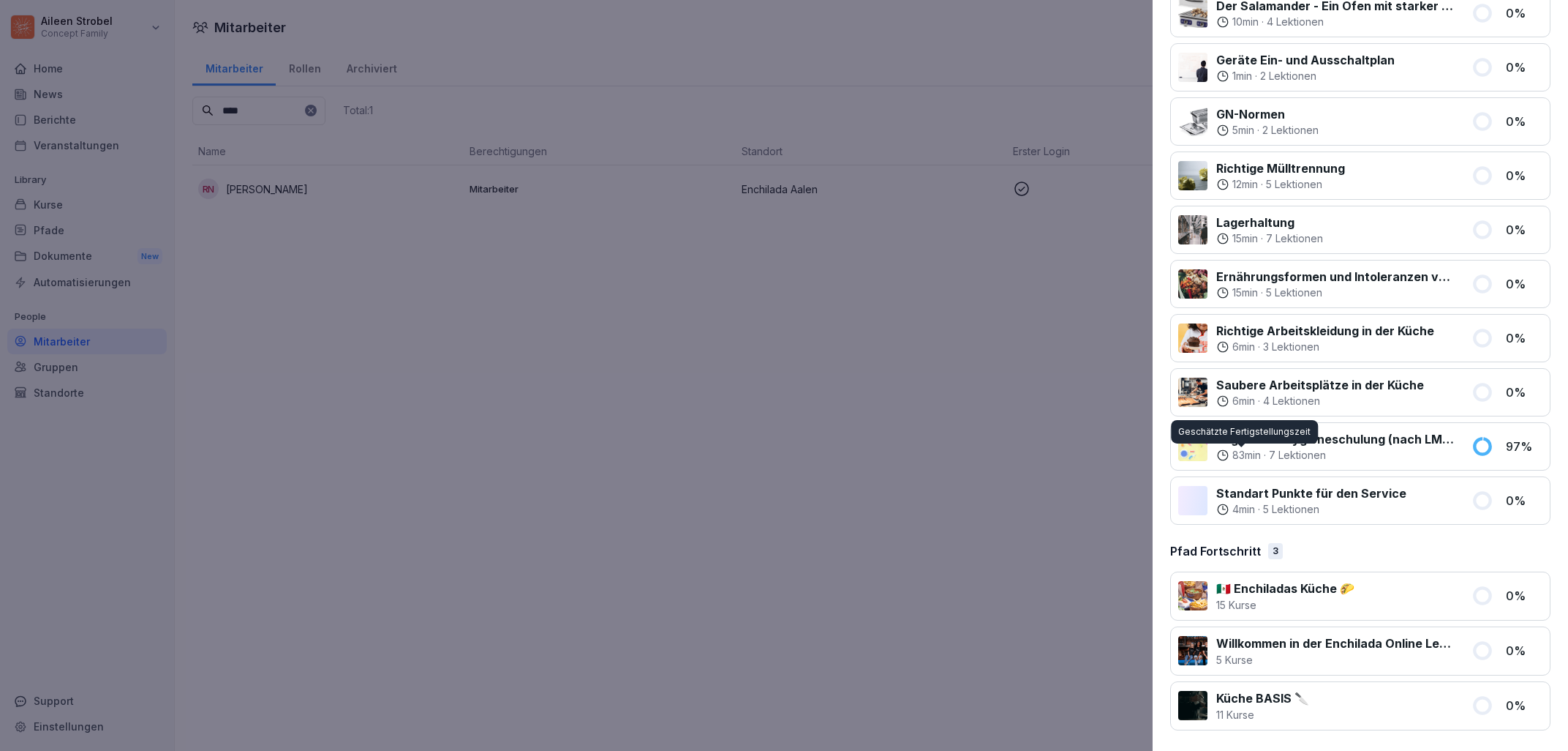
click at [1243, 441] on p "Allgemeine Hygieneschulung (nach LMHV §4)" at bounding box center [1335, 439] width 237 height 17
click at [1268, 450] on div "83 min · 7 Lektionen" at bounding box center [1335, 455] width 237 height 14
click at [1253, 455] on p "83 min" at bounding box center [1247, 455] width 28 height 14
click at [1498, 436] on div "Allgemeine Hygieneschulung (nach LMHV §4) 83 min · 7 Lektionen 97 %" at bounding box center [1360, 446] width 381 height 48
drag, startPoint x: 1496, startPoint y: 441, endPoint x: 1335, endPoint y: 451, distance: 161.3
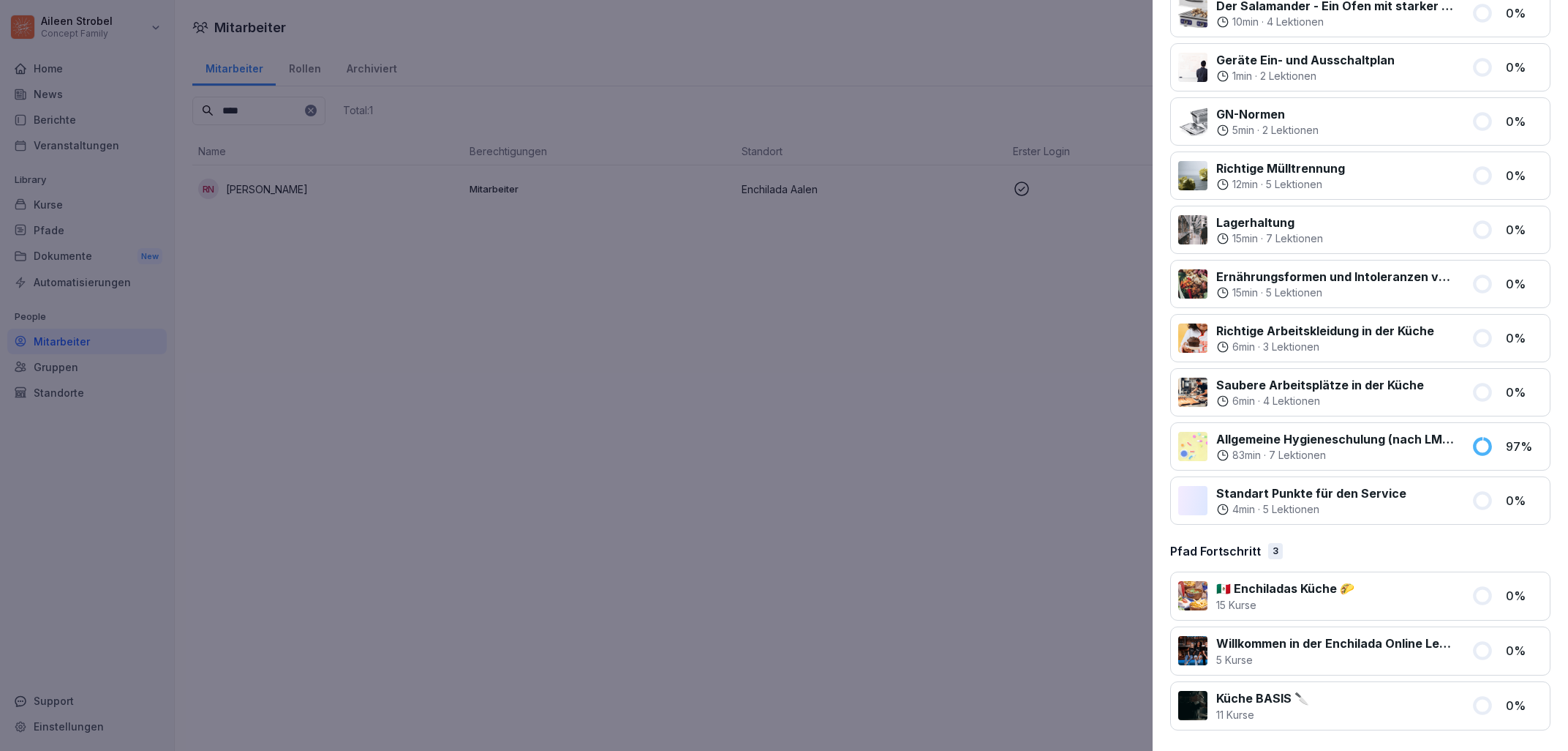
click at [1494, 441] on div "Allgemeine Hygieneschulung (nach LMHV §4) 83 min · 7 Lektionen 97 %" at bounding box center [1360, 446] width 381 height 48
click at [1216, 450] on div "Allgemeine Hygieneschulung (nach LMHV §4) 83 min · 7 Lektionen" at bounding box center [1321, 446] width 285 height 32
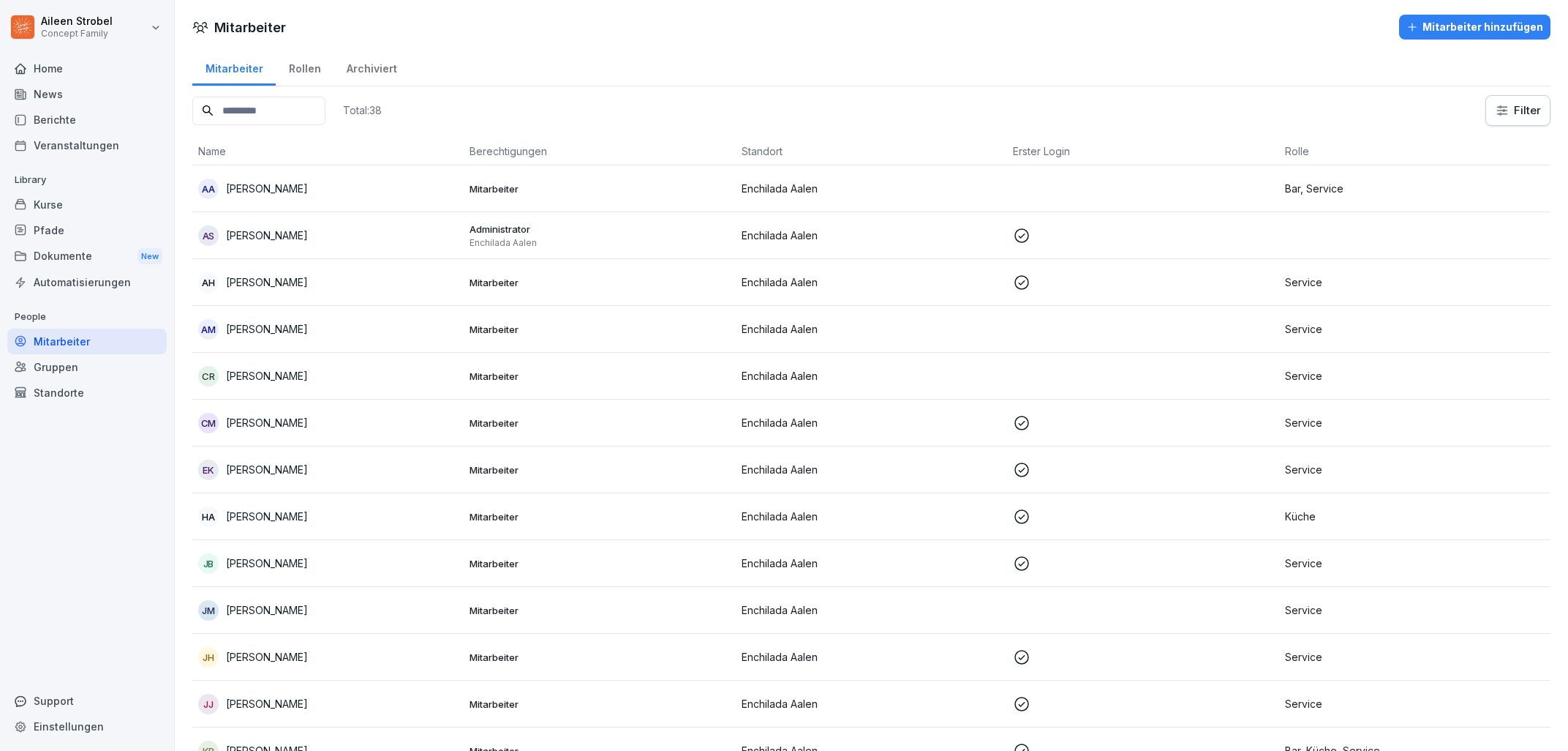
click at [271, 103] on input at bounding box center [259, 111] width 133 height 28
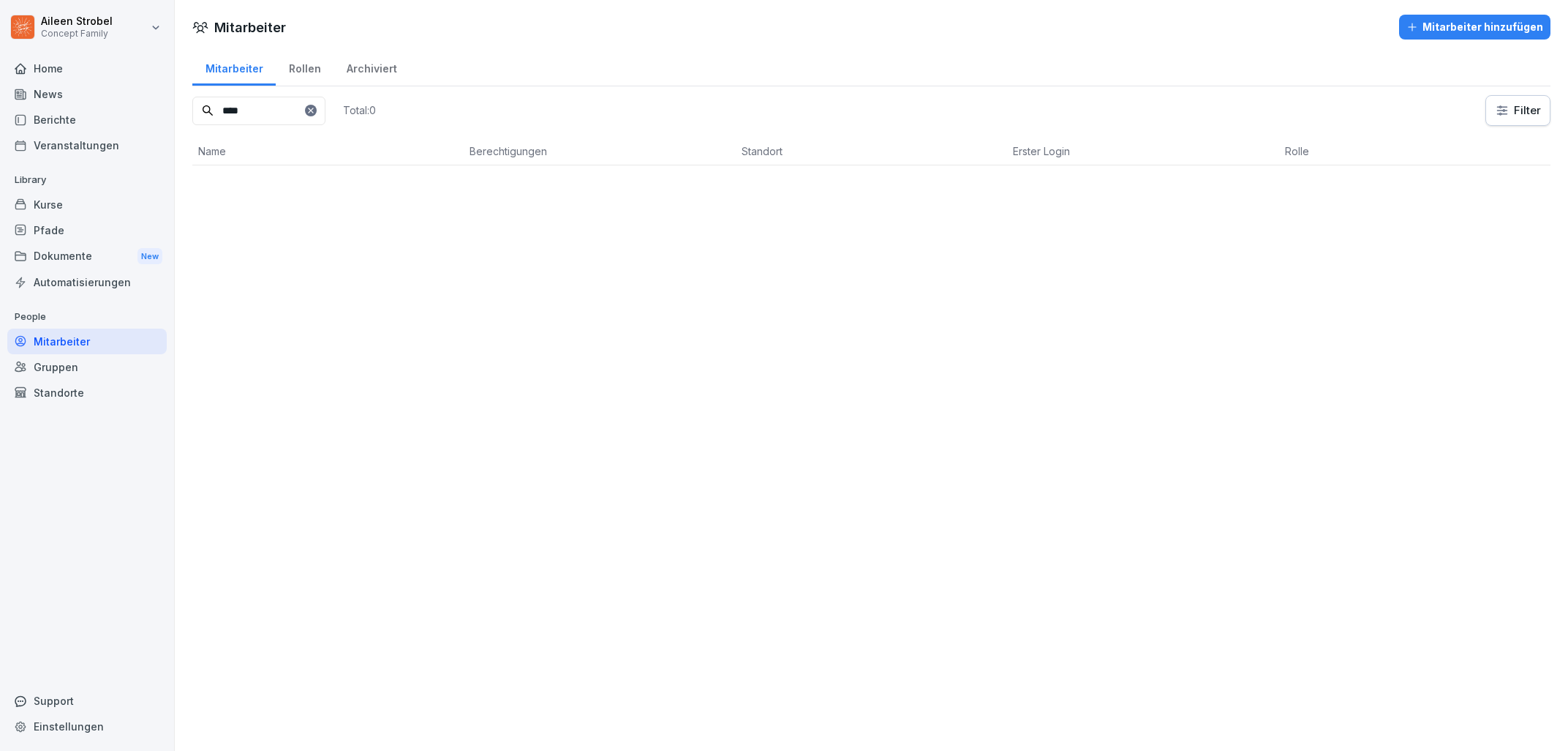
type input "****"
click at [308, 193] on div "RN [PERSON_NAME]" at bounding box center [328, 189] width 260 height 21
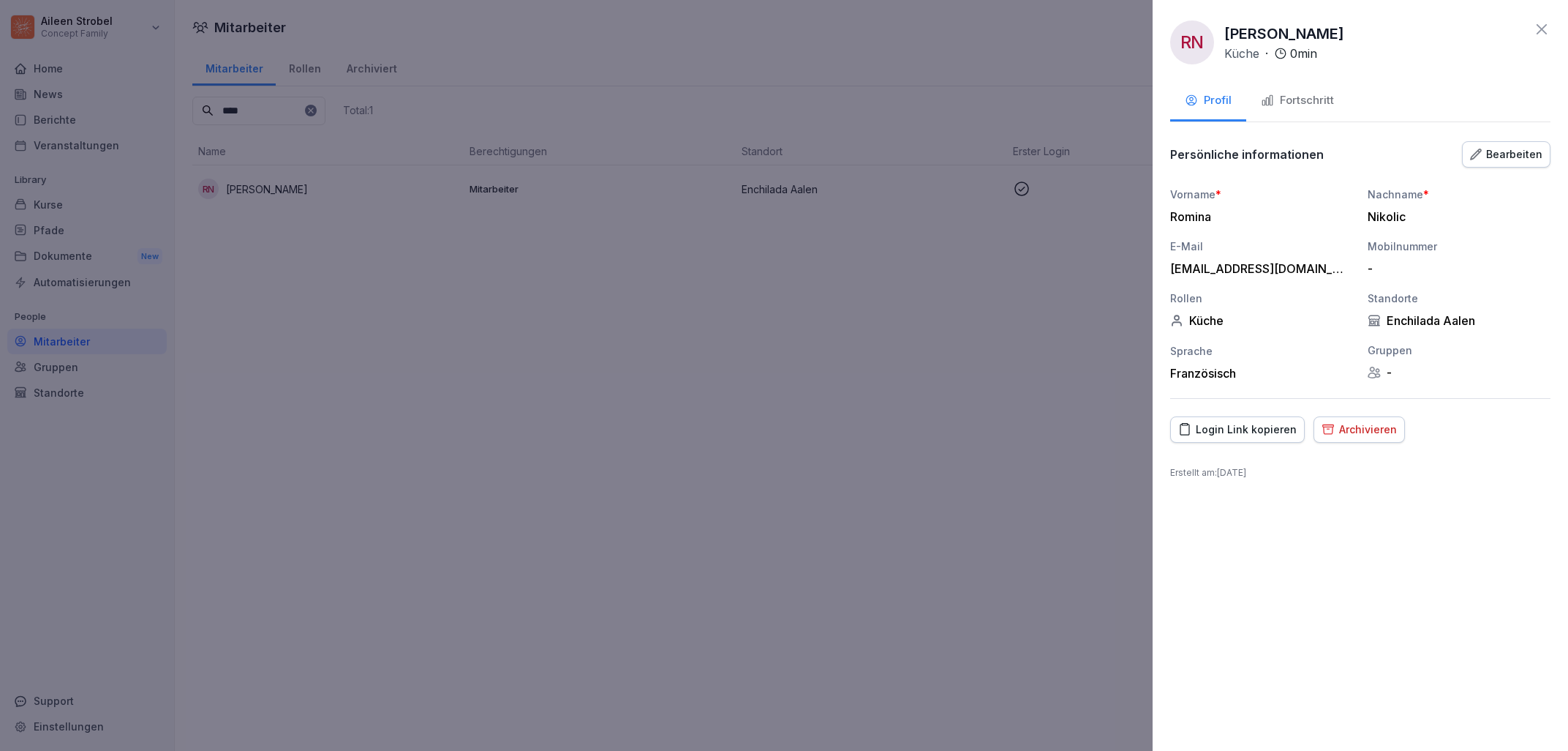
click at [1322, 110] on button "Fortschritt" at bounding box center [1297, 102] width 103 height 40
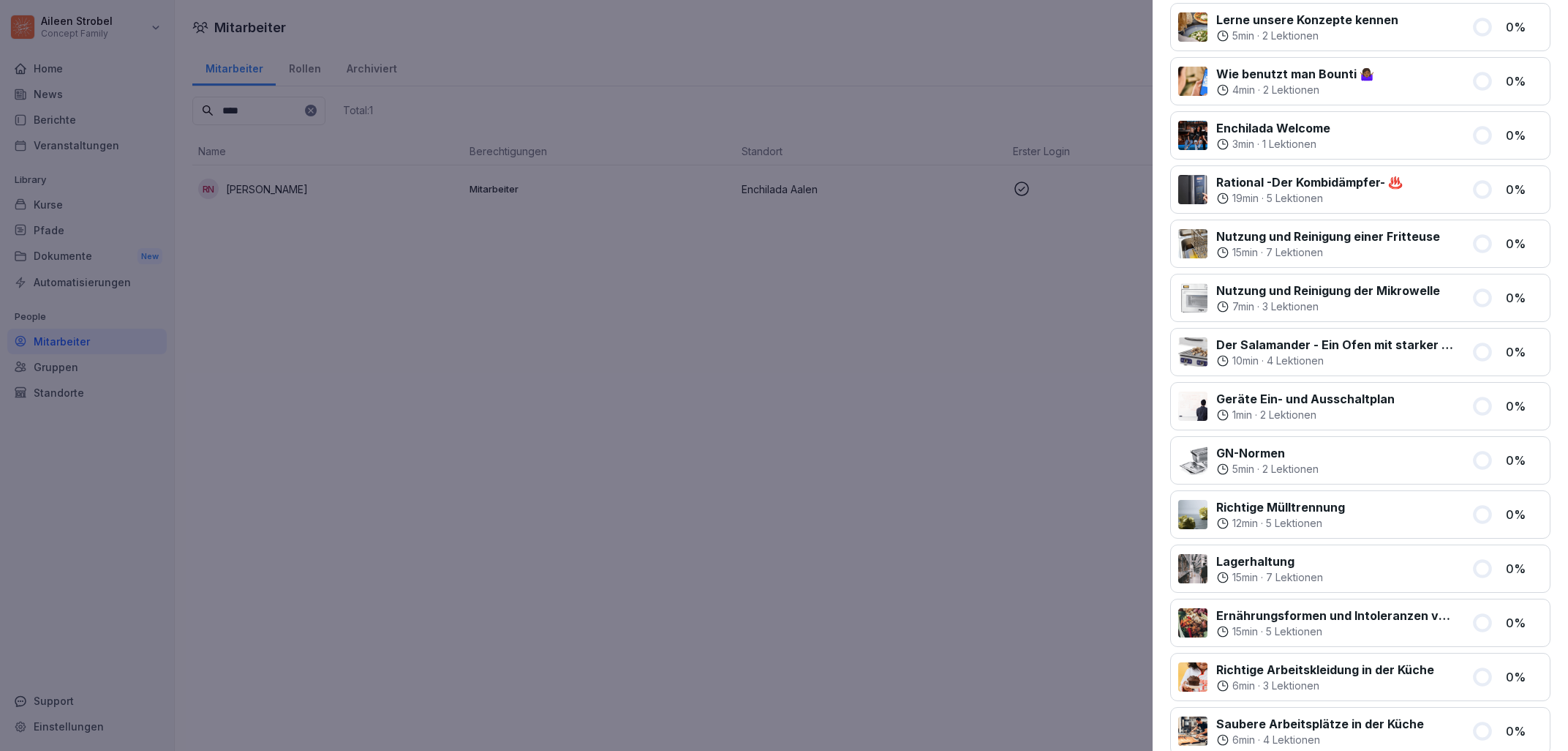
scroll to position [1511, 0]
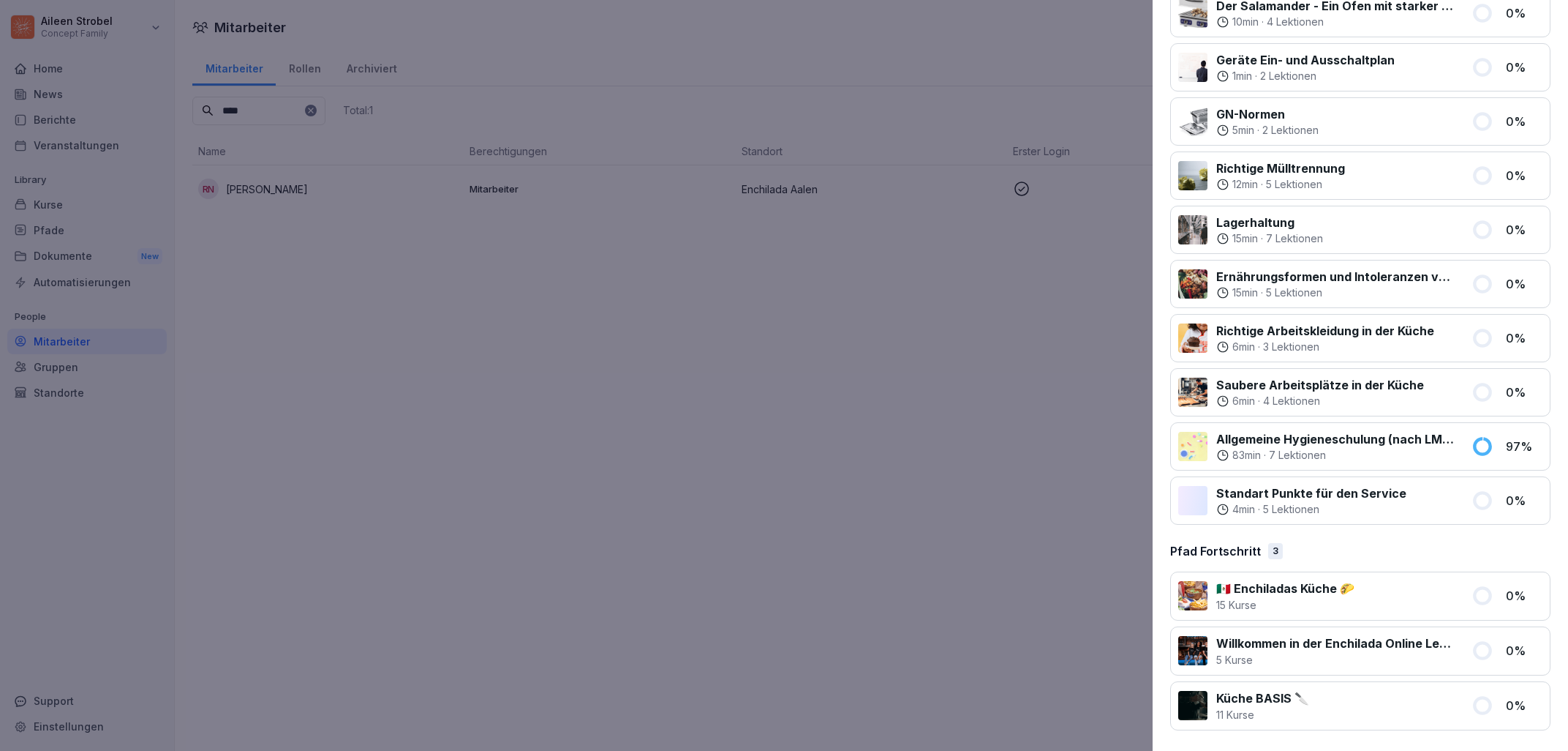
click at [1469, 447] on div "Allgemeine Hygieneschulung (nach LMHV §4) 83 min · 7 Lektionen 97 %" at bounding box center [1360, 446] width 381 height 48
click at [1485, 447] on icon at bounding box center [1483, 446] width 15 height 15
click at [1326, 439] on p "Allgemeine Hygieneschulung (nach LMHV §4)" at bounding box center [1335, 439] width 237 height 17
click at [1196, 447] on div at bounding box center [1193, 446] width 29 height 29
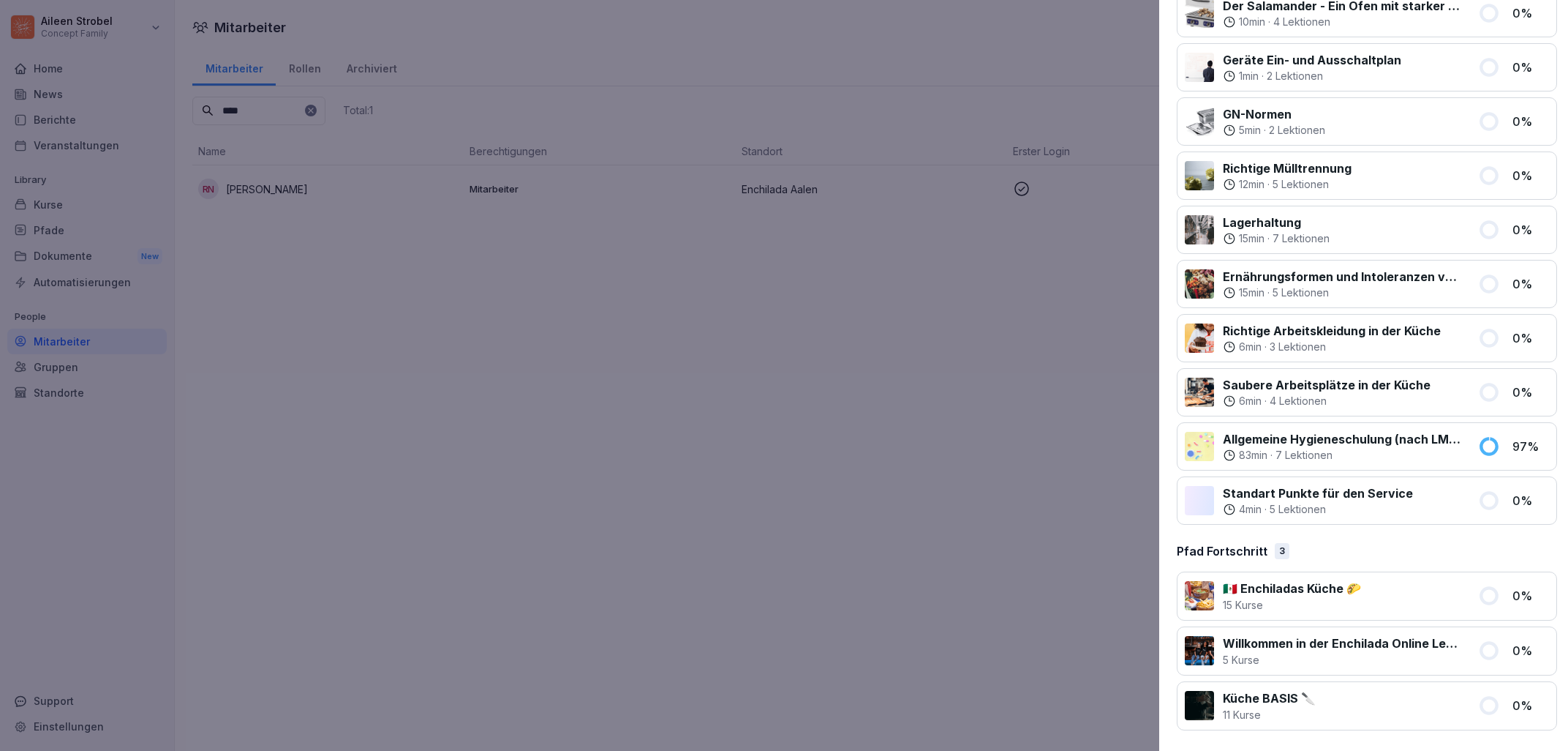
click at [946, 426] on div at bounding box center [784, 375] width 1568 height 751
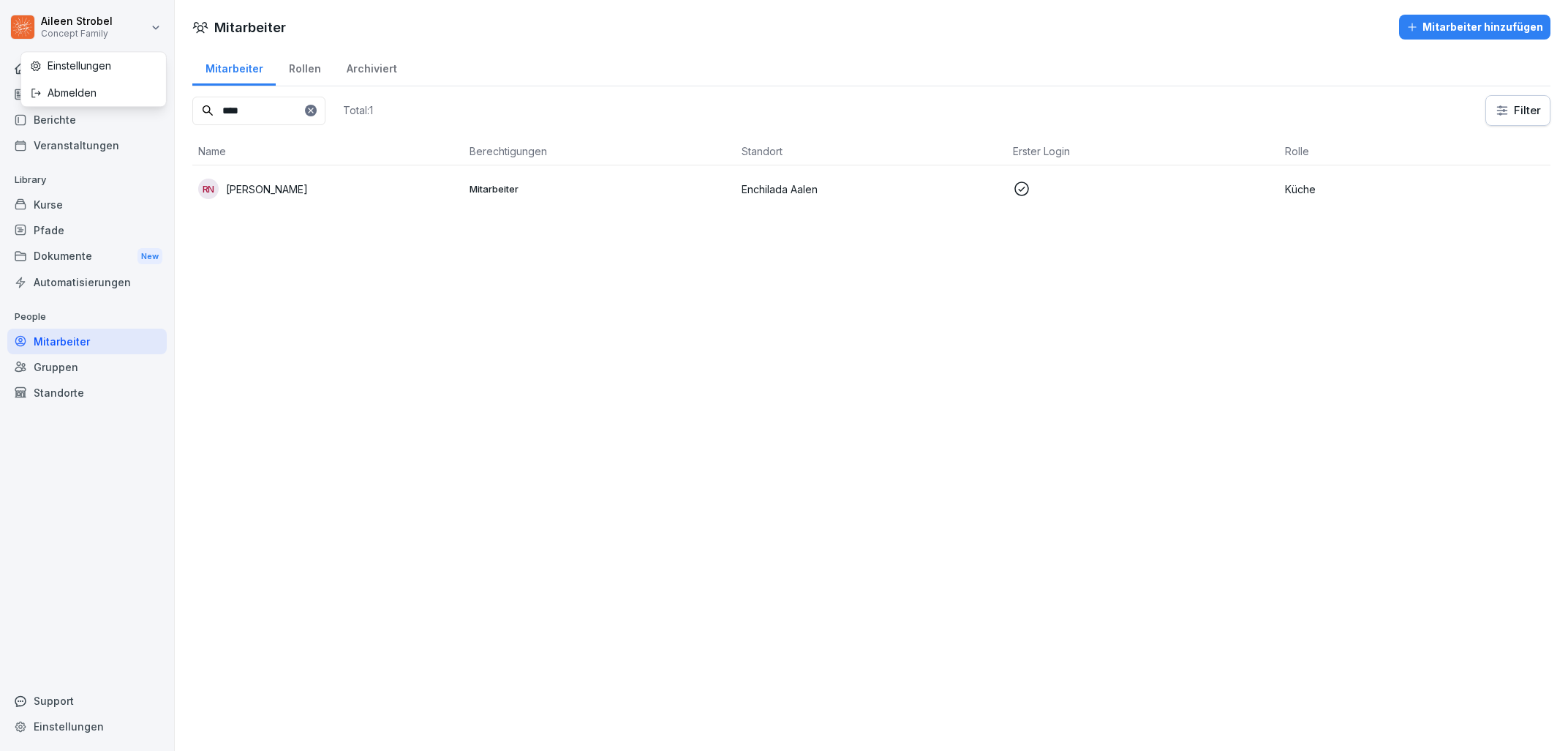
click at [119, 22] on html "Aileen Strobel Concept Family Home News Berichte Veranstaltungen Library Kurse …" at bounding box center [784, 375] width 1568 height 751
click at [117, 90] on div "Abmelden" at bounding box center [93, 92] width 145 height 28
